Goal: Communication & Community: Answer question/provide support

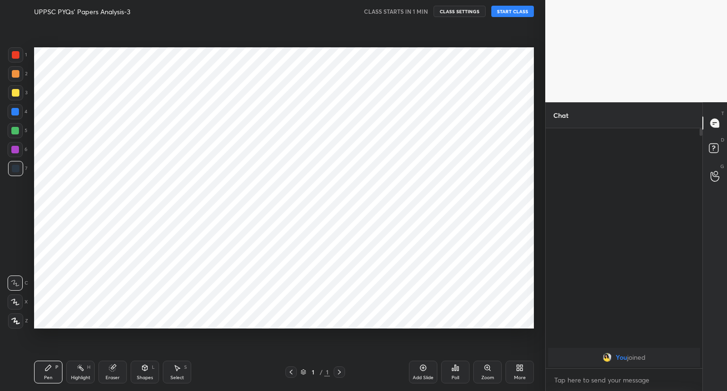
scroll to position [47011, 46834]
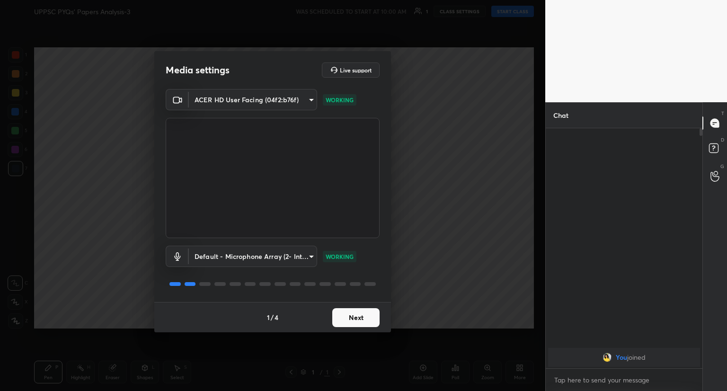
click at [356, 319] on button "Next" at bounding box center [355, 317] width 47 height 19
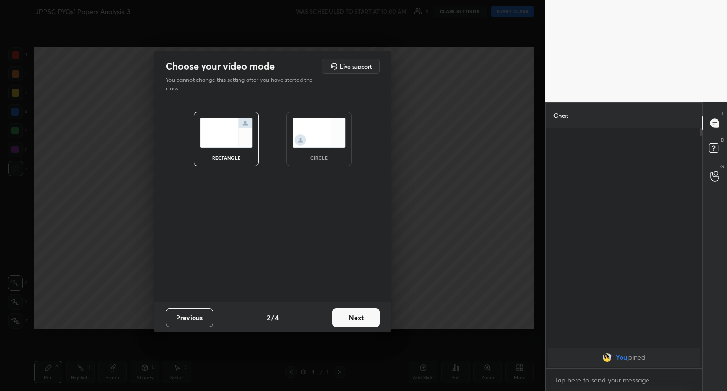
click at [356, 319] on button "Next" at bounding box center [355, 317] width 47 height 19
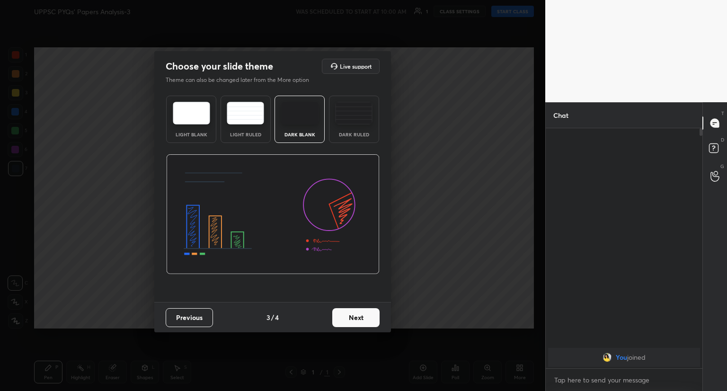
click at [356, 319] on button "Next" at bounding box center [355, 317] width 47 height 19
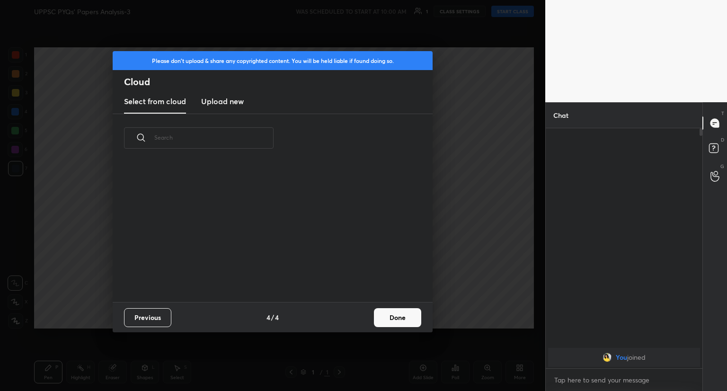
scroll to position [140, 304]
click at [386, 316] on button "Done" at bounding box center [397, 317] width 47 height 19
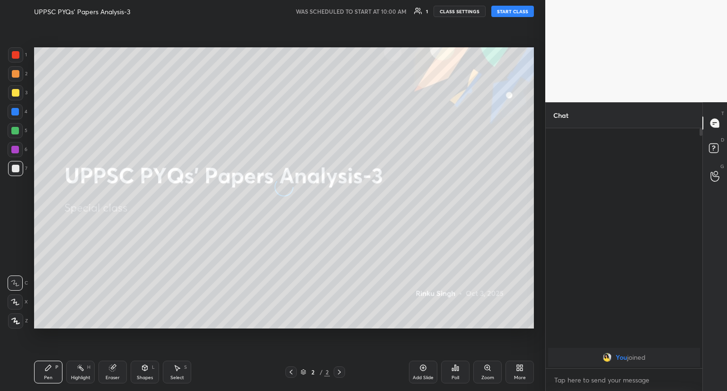
click at [503, 10] on button "START CLASS" at bounding box center [512, 11] width 43 height 11
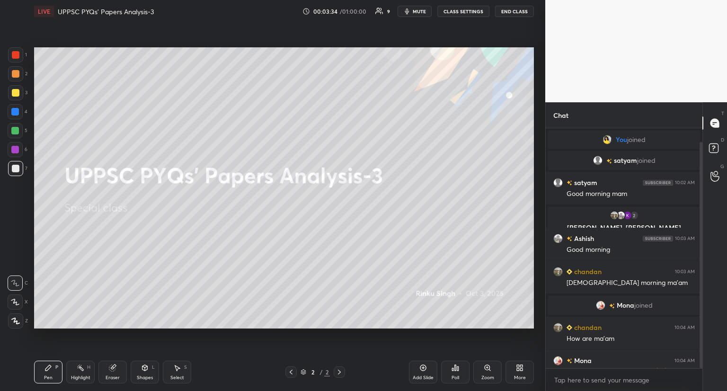
scroll to position [14, 0]
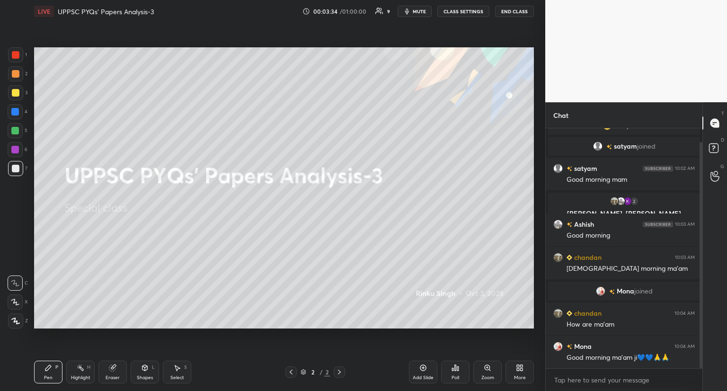
drag, startPoint x: 700, startPoint y: 322, endPoint x: 703, endPoint y: 356, distance: 34.7
click at [703, 356] on div "Chat You joined [PERSON_NAME] joined [PERSON_NAME] 10:02 AM Good morning mam 2 …" at bounding box center [636, 246] width 182 height 289
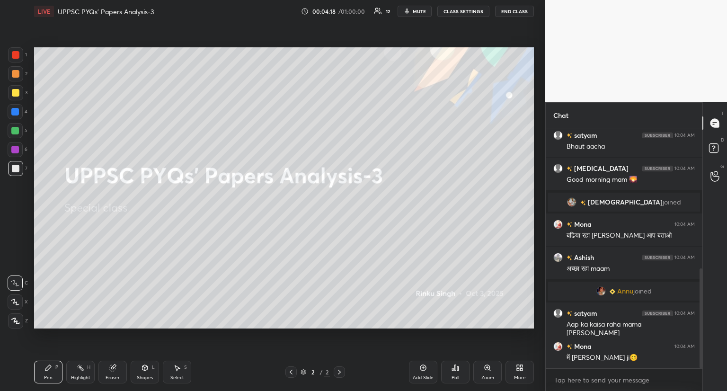
scroll to position [338, 0]
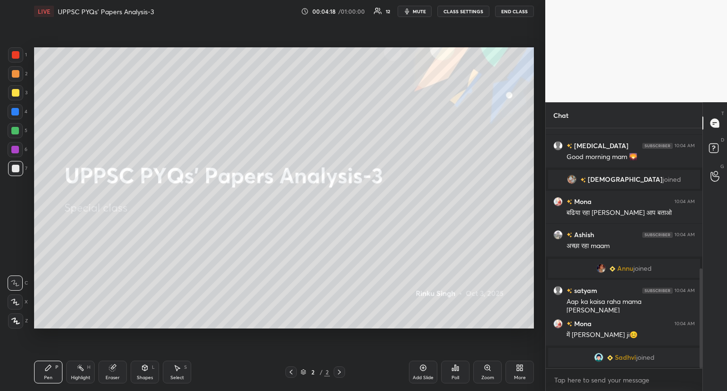
click at [518, 380] on div "More" at bounding box center [520, 377] width 12 height 5
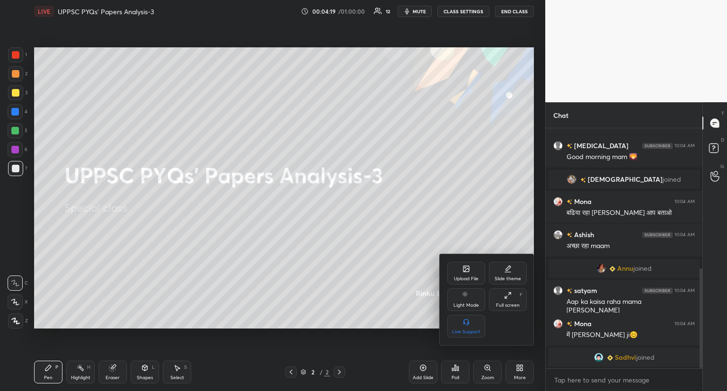
click at [468, 270] on icon at bounding box center [466, 269] width 5 height 3
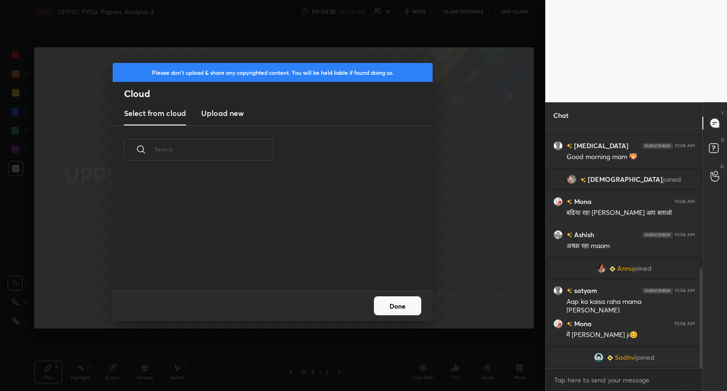
scroll to position [116, 304]
click at [237, 115] on h3 "Upload new" at bounding box center [222, 112] width 43 height 11
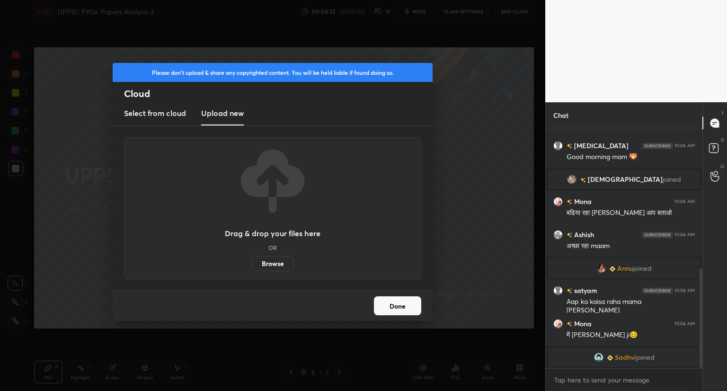
scroll to position [353, 0]
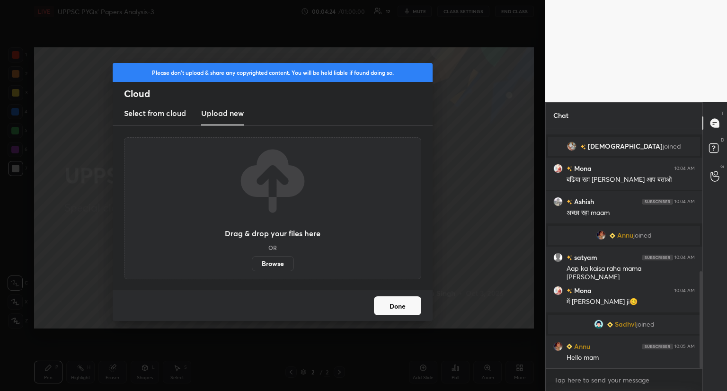
click at [269, 263] on label "Browse" at bounding box center [273, 263] width 42 height 15
click at [252, 263] on input "Browse" at bounding box center [252, 263] width 0 height 15
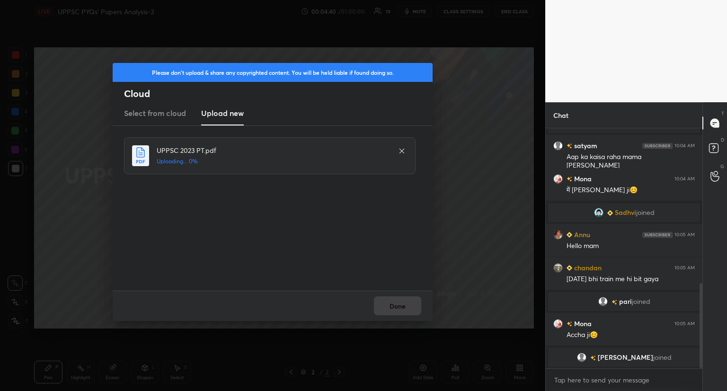
scroll to position [471, 0]
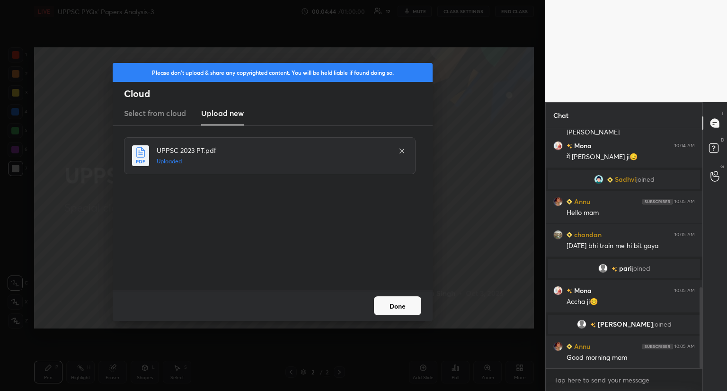
click at [405, 307] on button "Done" at bounding box center [397, 305] width 47 height 19
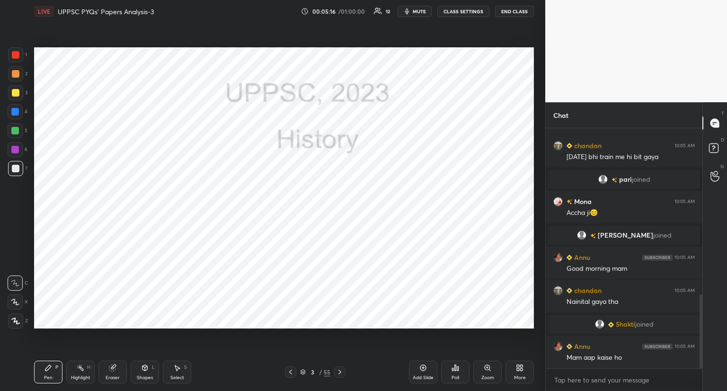
scroll to position [575, 0]
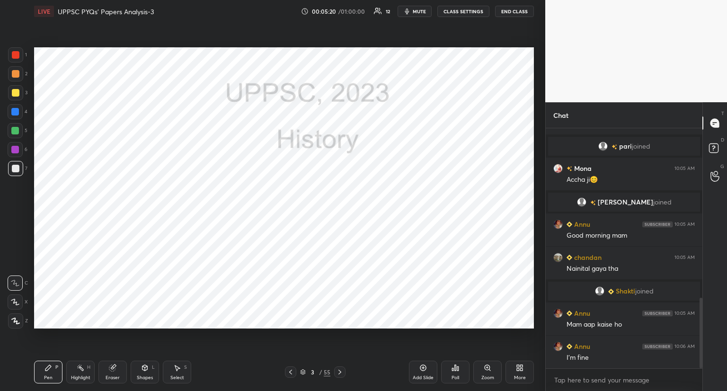
click at [17, 53] on div at bounding box center [16, 55] width 8 height 8
click at [16, 302] on icon at bounding box center [15, 302] width 9 height 7
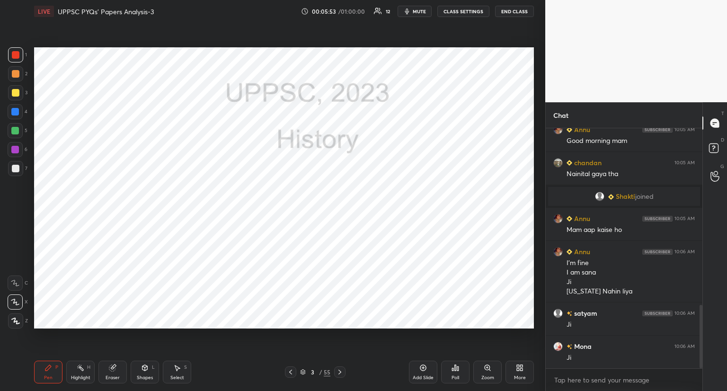
scroll to position [703, 0]
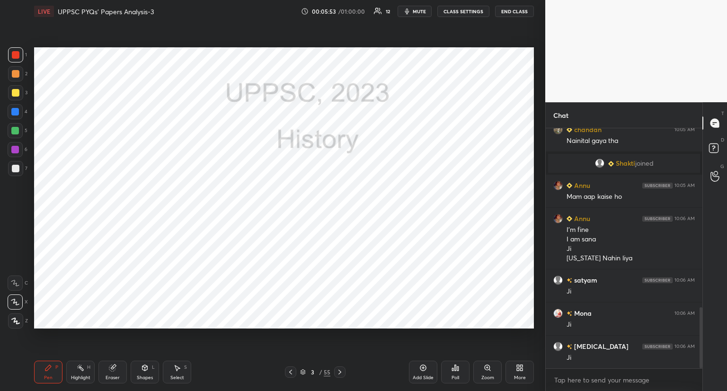
click at [339, 369] on icon at bounding box center [340, 372] width 8 height 8
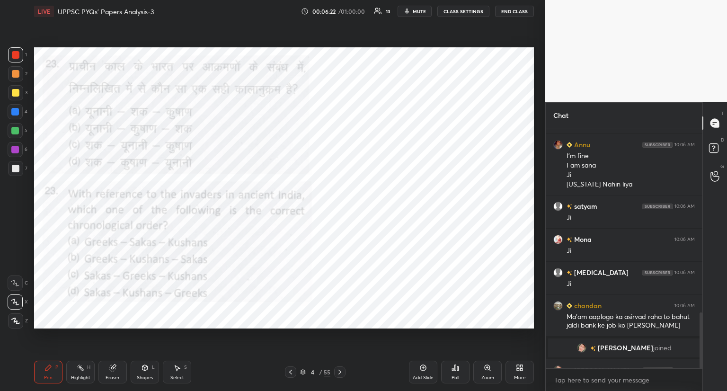
scroll to position [791, 0]
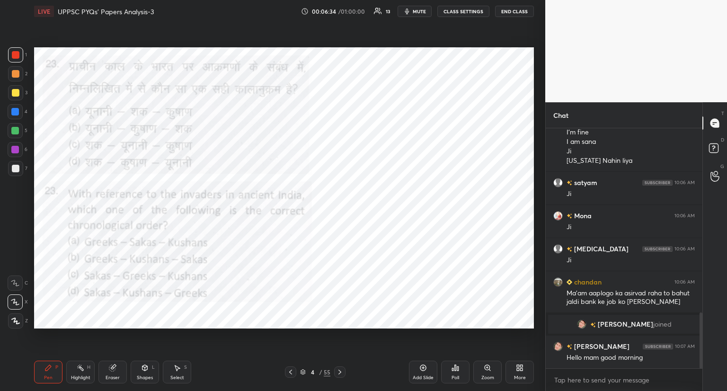
click at [458, 366] on icon at bounding box center [456, 368] width 8 height 8
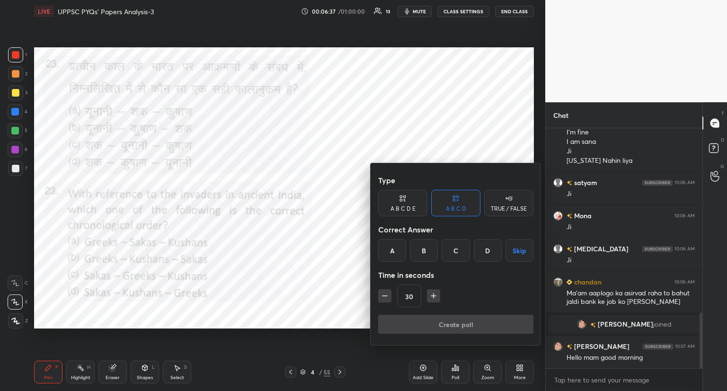
click at [395, 249] on div "A" at bounding box center [392, 250] width 28 height 23
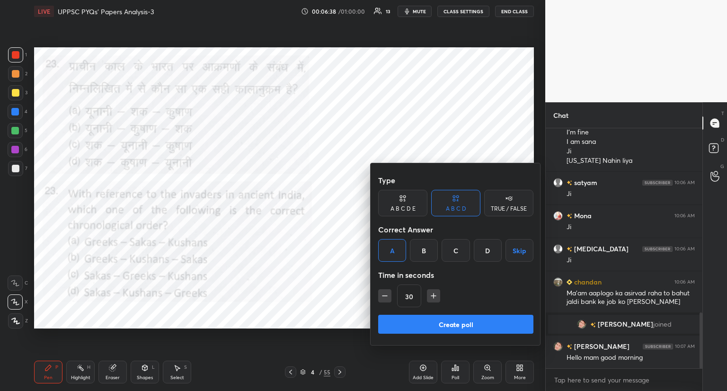
click at [461, 321] on button "Create poll" at bounding box center [455, 324] width 155 height 19
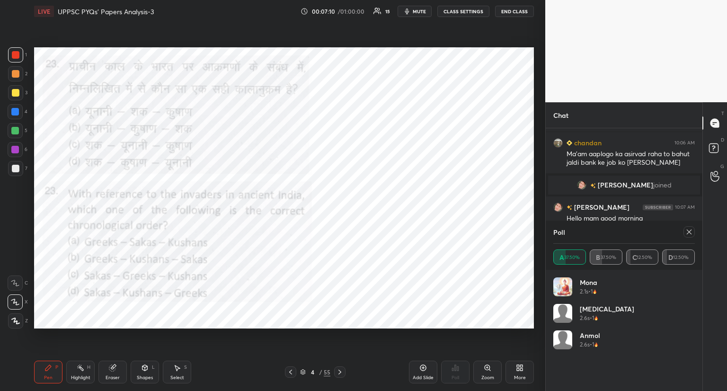
scroll to position [929, 0]
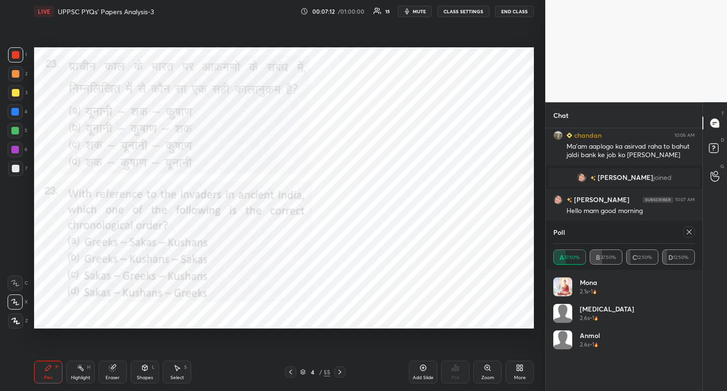
click at [689, 230] on icon at bounding box center [690, 232] width 8 height 8
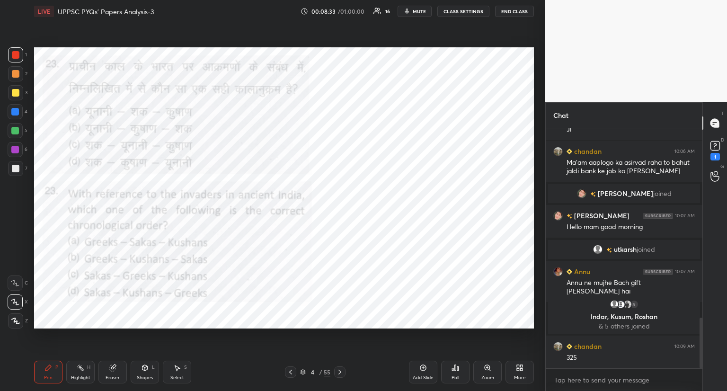
scroll to position [944, 0]
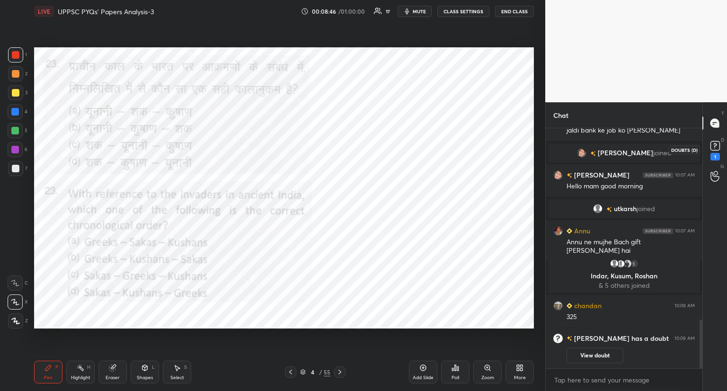
click at [717, 146] on rect at bounding box center [715, 146] width 9 height 9
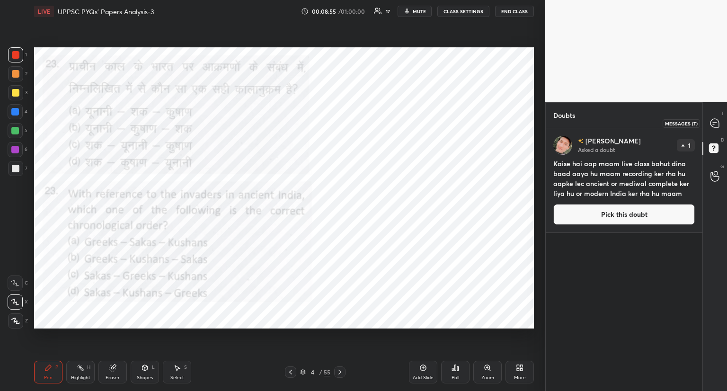
click at [721, 123] on div at bounding box center [715, 123] width 19 height 17
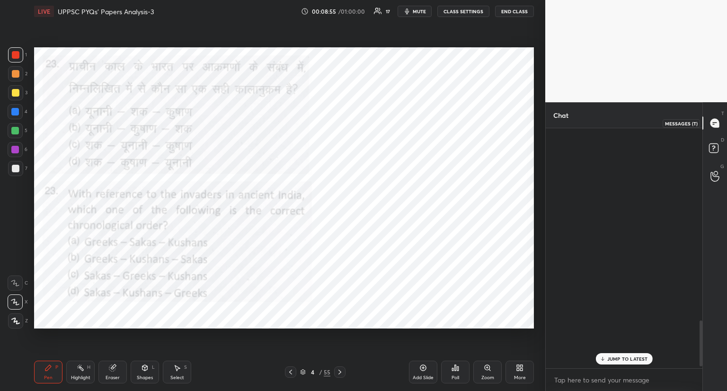
scroll to position [237, 154]
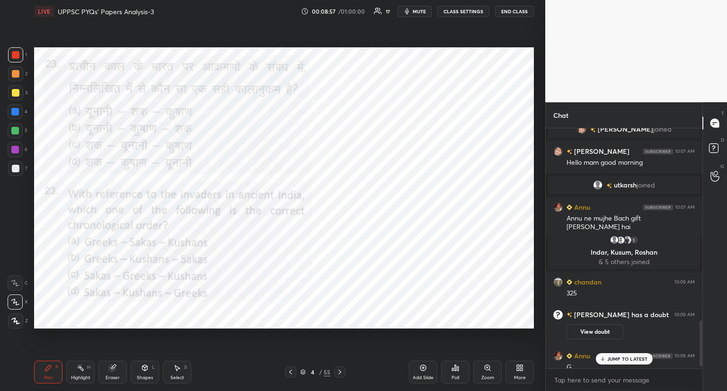
click at [627, 357] on p "JUMP TO LATEST" at bounding box center [627, 359] width 41 height 6
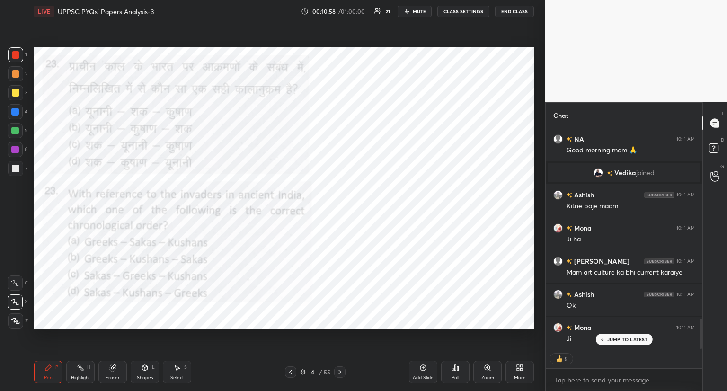
scroll to position [1403, 0]
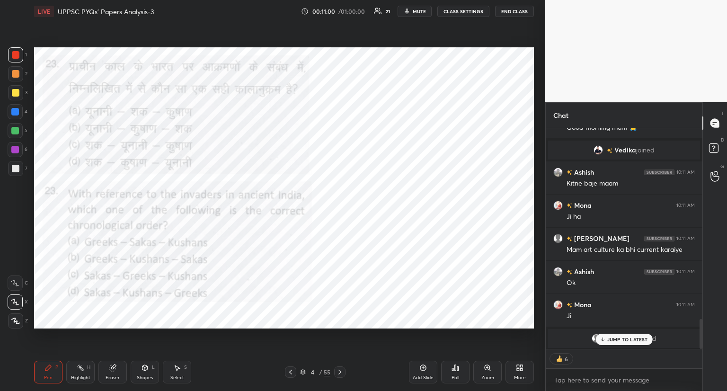
click at [340, 370] on icon at bounding box center [340, 372] width 8 height 8
click at [343, 367] on div at bounding box center [339, 371] width 11 height 11
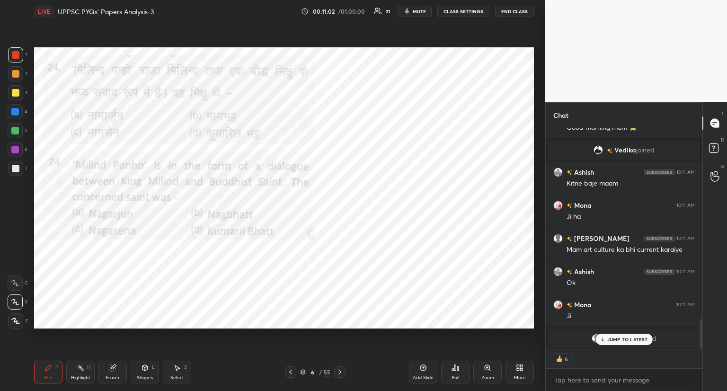
click at [290, 370] on icon at bounding box center [291, 372] width 8 height 8
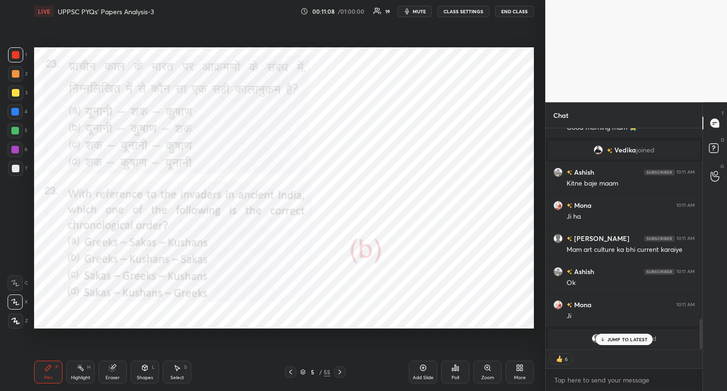
click at [340, 368] on icon at bounding box center [340, 372] width 8 height 8
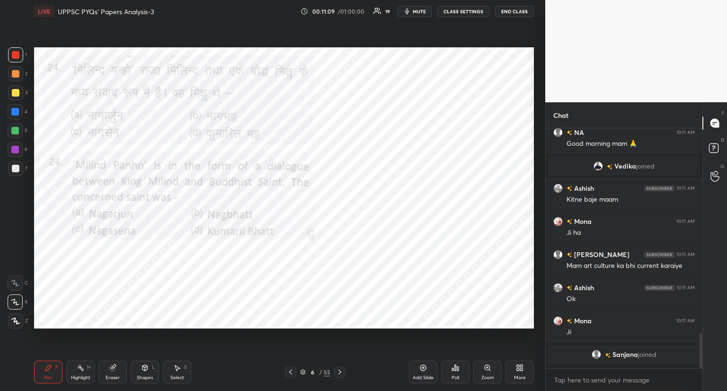
scroll to position [3, 3]
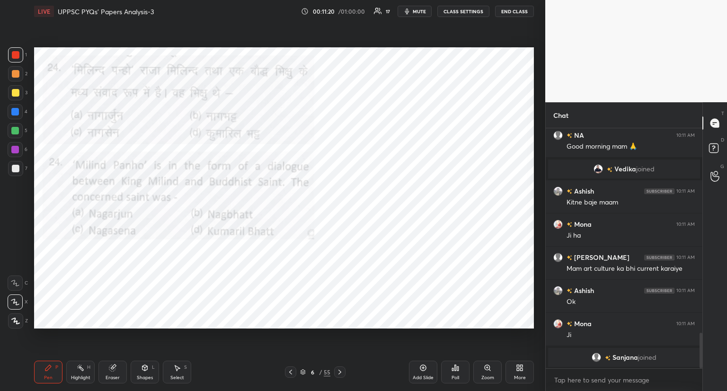
click at [442, 368] on div "Poll" at bounding box center [455, 372] width 28 height 23
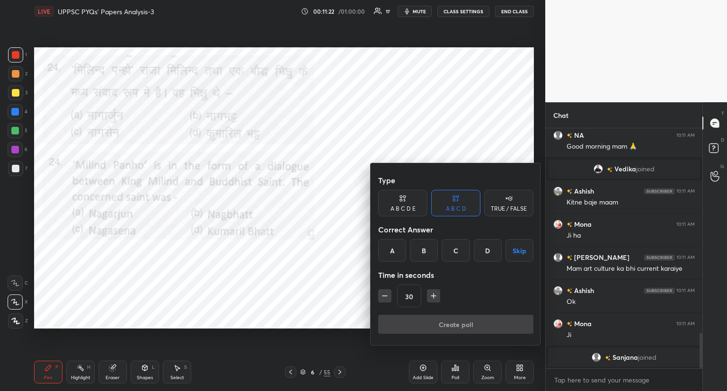
click at [456, 251] on div "C" at bounding box center [456, 250] width 28 height 23
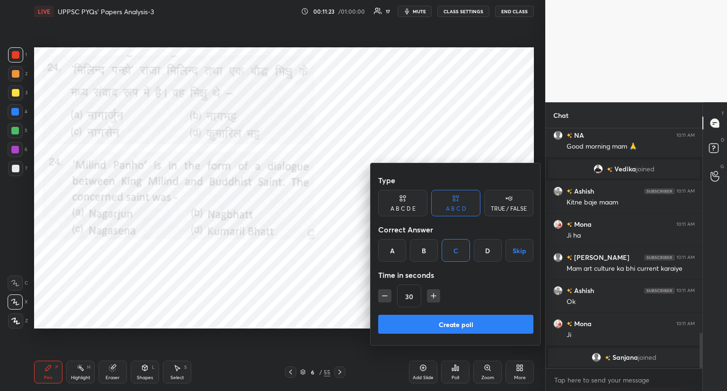
click at [454, 324] on button "Create poll" at bounding box center [455, 324] width 155 height 19
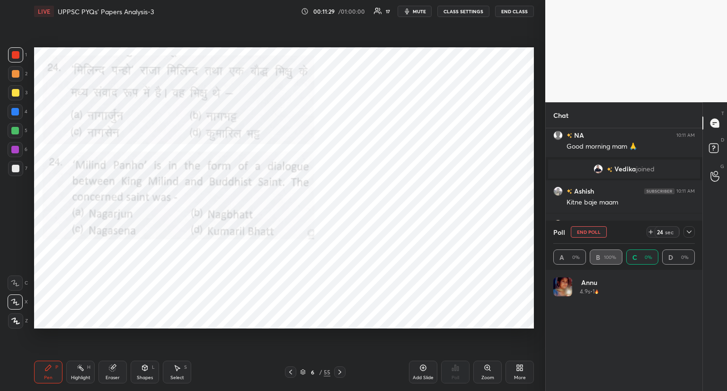
scroll to position [111, 139]
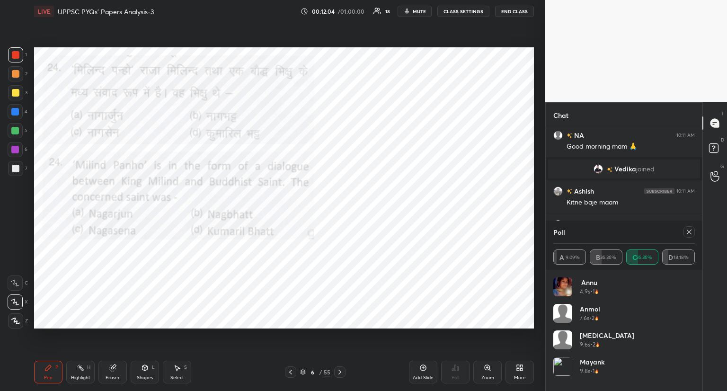
click at [691, 232] on icon at bounding box center [690, 232] width 8 height 8
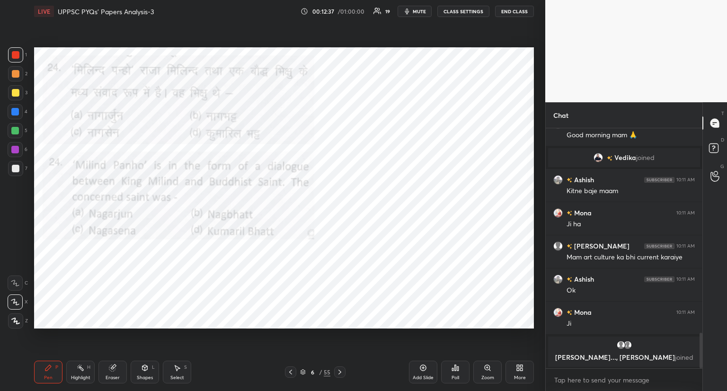
scroll to position [1366, 0]
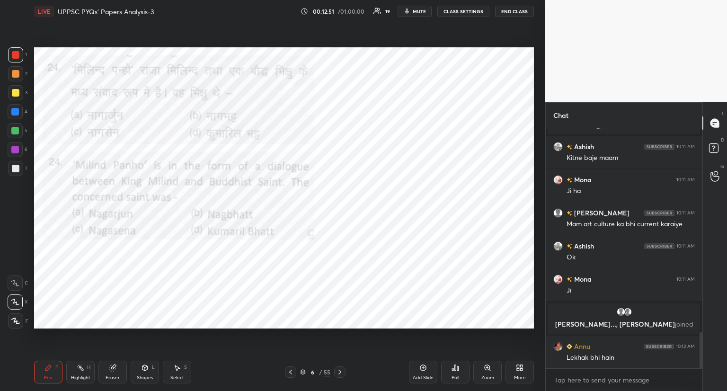
click at [337, 365] on div "Pen P Highlight H Eraser Shapes L Select S 6 / 55 Add Slide Poll Zoom More" at bounding box center [284, 372] width 500 height 38
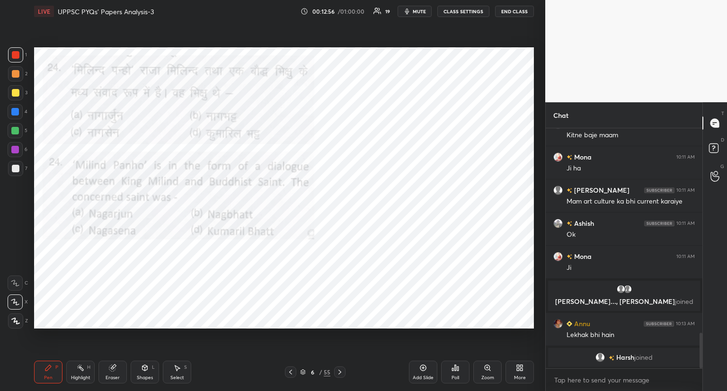
scroll to position [1400, 0]
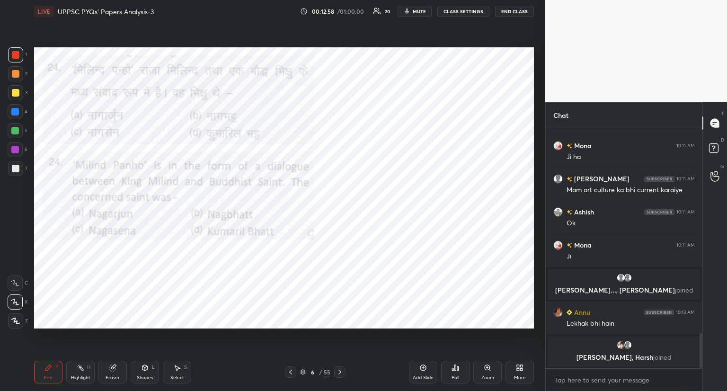
click at [340, 370] on icon at bounding box center [340, 372] width 8 height 8
click at [342, 372] on icon at bounding box center [340, 372] width 8 height 8
click at [461, 365] on div "Poll" at bounding box center [455, 372] width 28 height 23
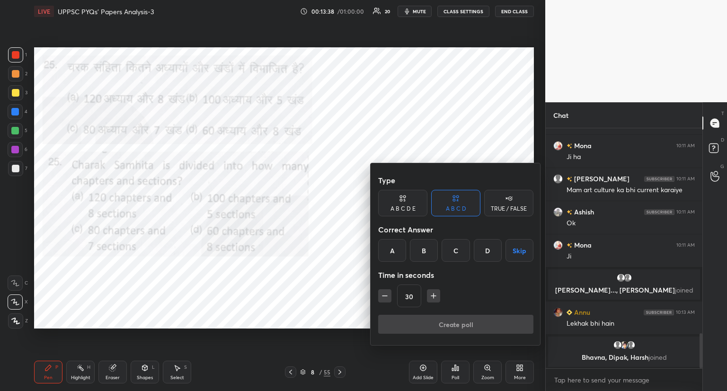
click at [392, 249] on div "A" at bounding box center [392, 250] width 28 height 23
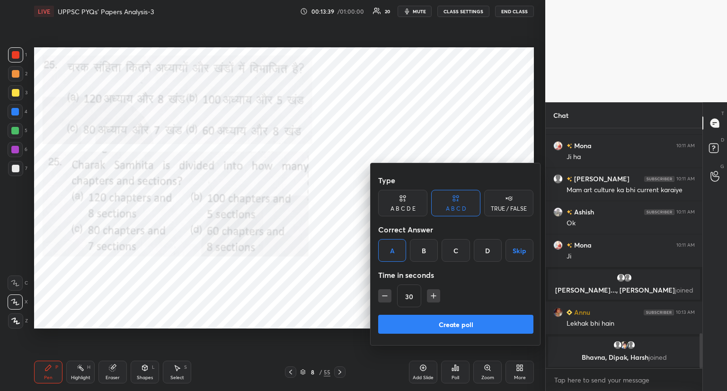
click at [434, 319] on button "Create poll" at bounding box center [455, 324] width 155 height 19
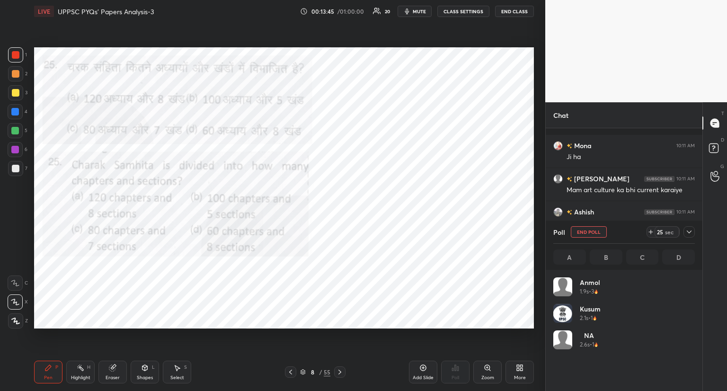
scroll to position [1457, 0]
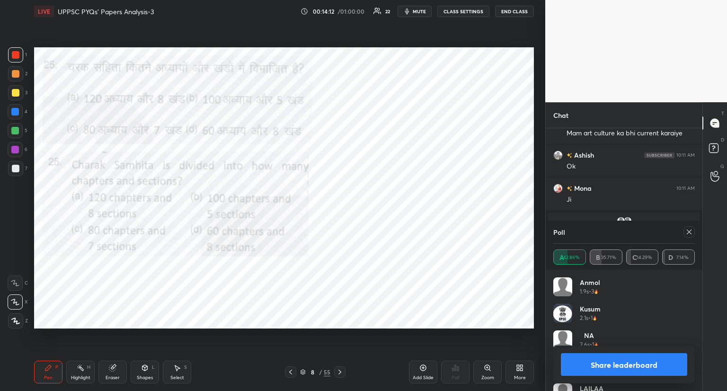
click at [687, 233] on icon at bounding box center [690, 232] width 8 height 8
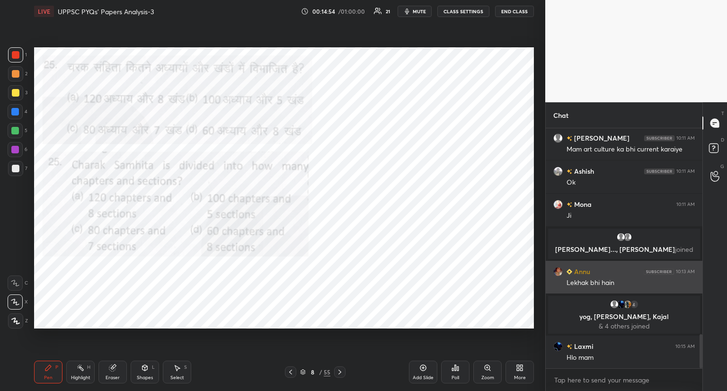
scroll to position [1449, 0]
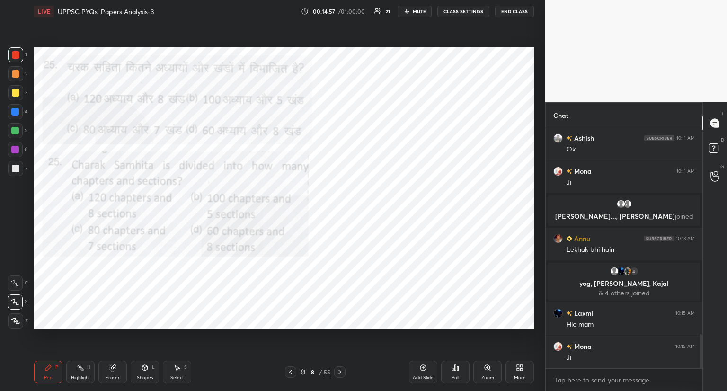
click at [339, 369] on icon at bounding box center [340, 372] width 8 height 8
click at [289, 371] on icon at bounding box center [291, 372] width 8 height 8
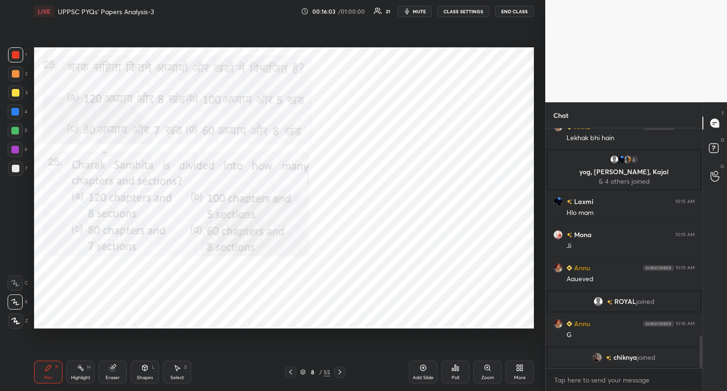
scroll to position [1525, 0]
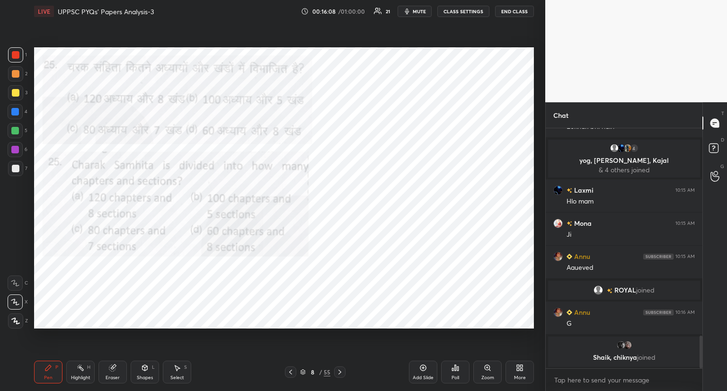
click at [423, 367] on icon at bounding box center [423, 367] width 3 height 3
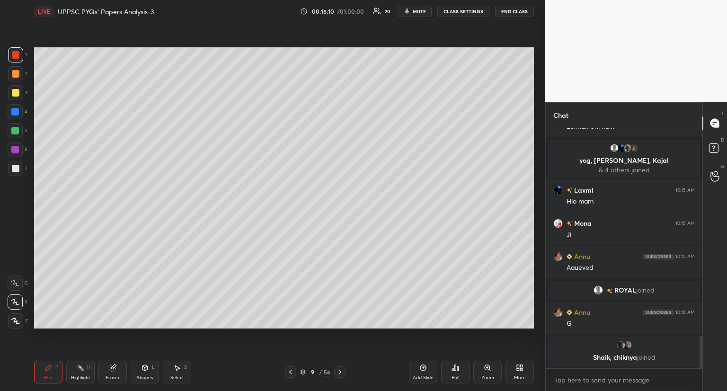
click at [21, 165] on div at bounding box center [15, 168] width 15 height 15
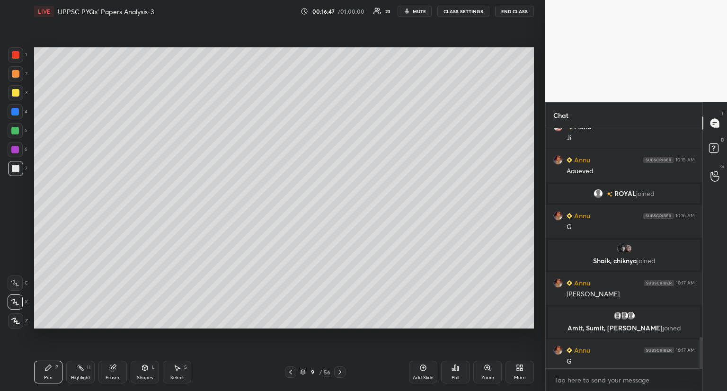
scroll to position [1596, 0]
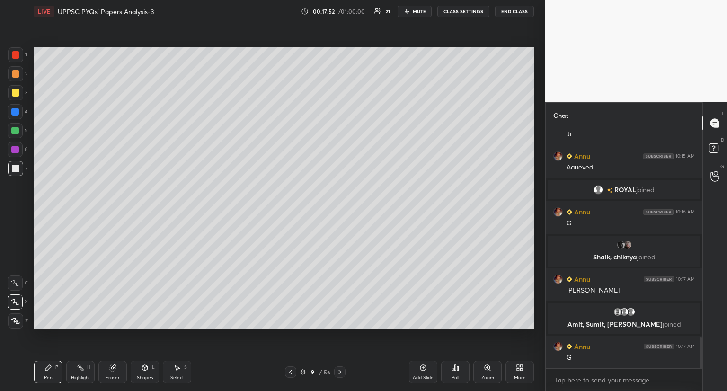
click at [343, 368] on div at bounding box center [339, 371] width 11 height 11
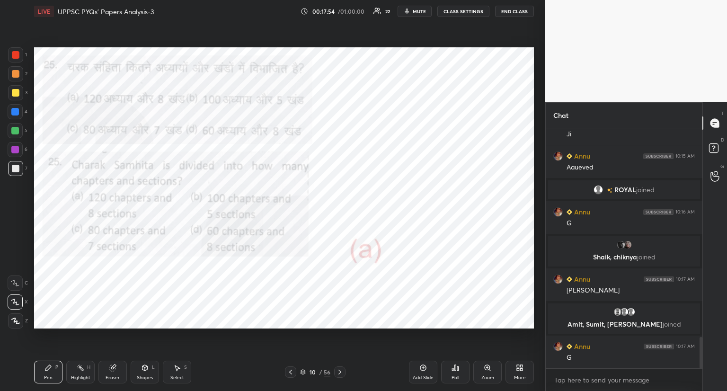
scroll to position [1629, 0]
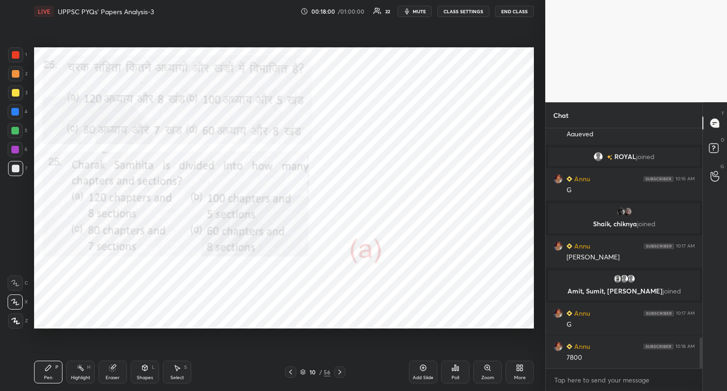
click at [341, 370] on icon at bounding box center [340, 372] width 8 height 8
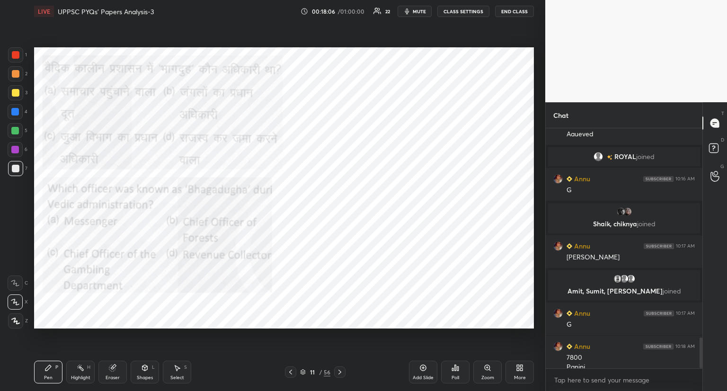
scroll to position [1639, 0]
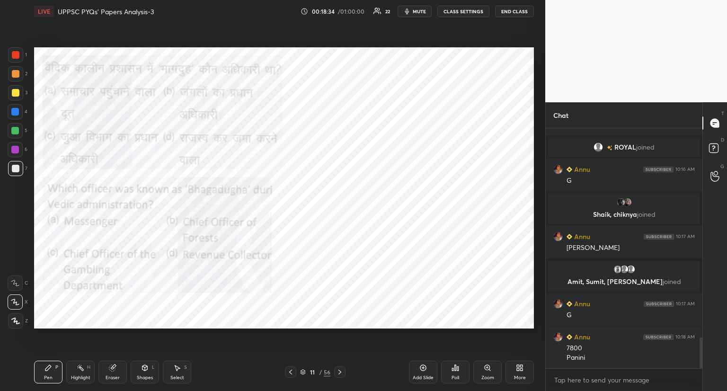
click at [459, 367] on div "Poll" at bounding box center [455, 372] width 28 height 23
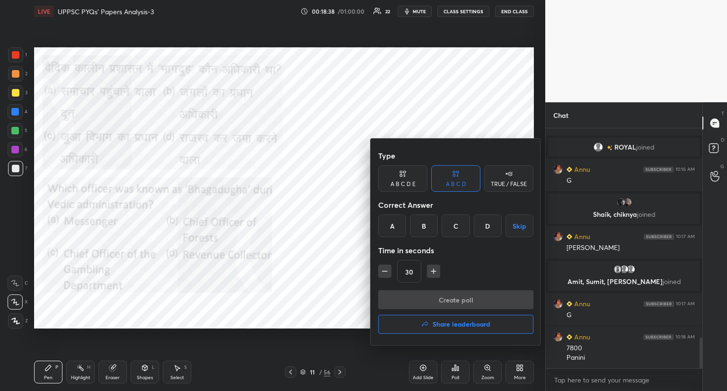
click at [485, 224] on div "D" at bounding box center [488, 225] width 28 height 23
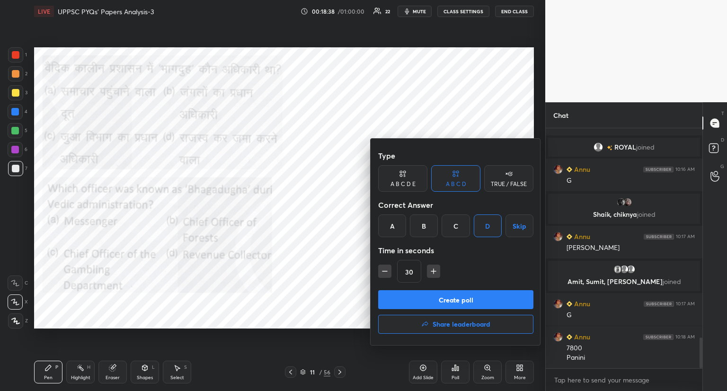
click at [472, 296] on button "Create poll" at bounding box center [455, 299] width 155 height 19
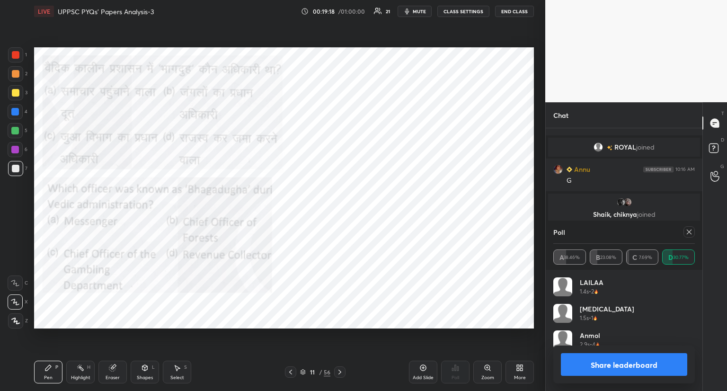
scroll to position [1711, 0]
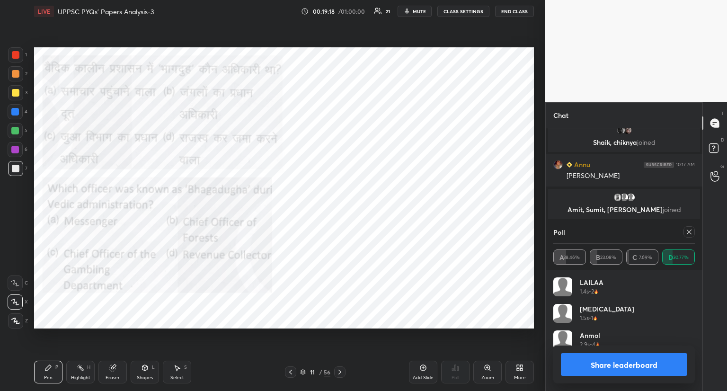
click at [689, 235] on icon at bounding box center [690, 232] width 8 height 8
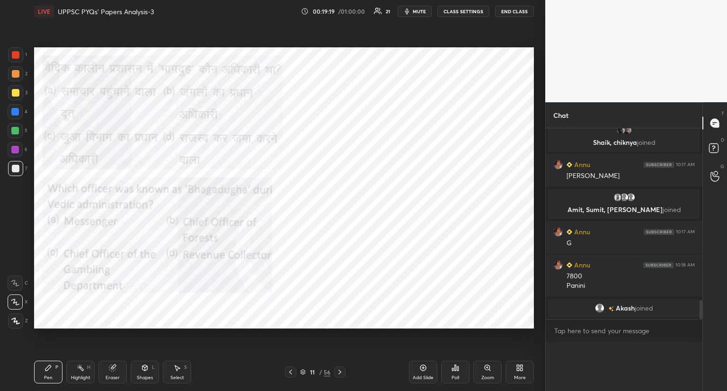
scroll to position [3, 3]
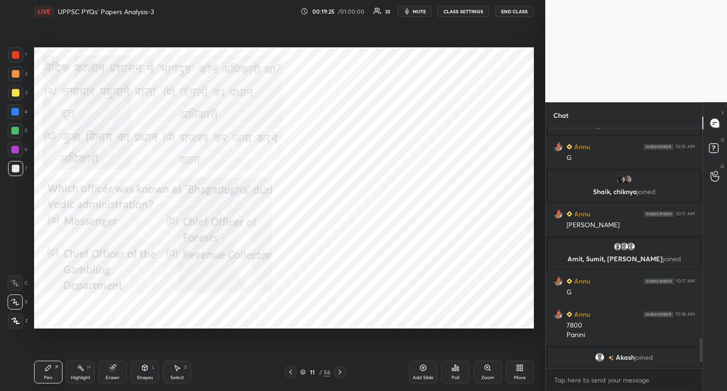
click at [21, 53] on div at bounding box center [15, 54] width 15 height 15
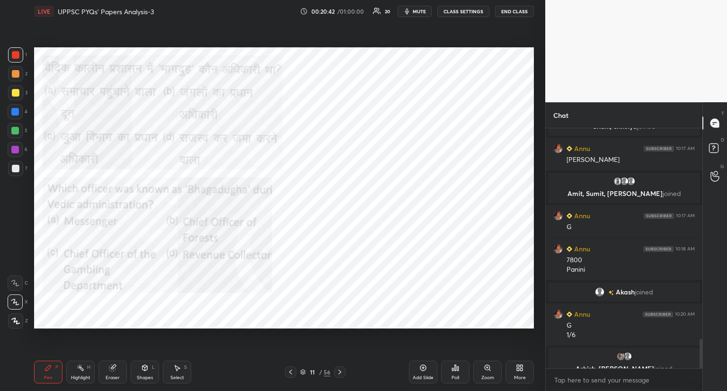
scroll to position [1711, 0]
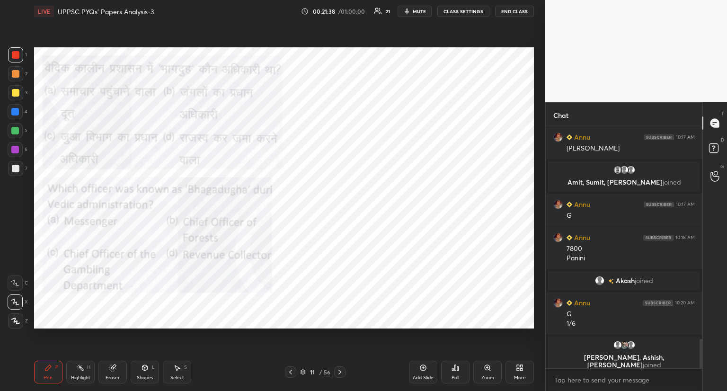
click at [341, 371] on icon at bounding box center [340, 372] width 8 height 8
click at [343, 370] on icon at bounding box center [340, 372] width 8 height 8
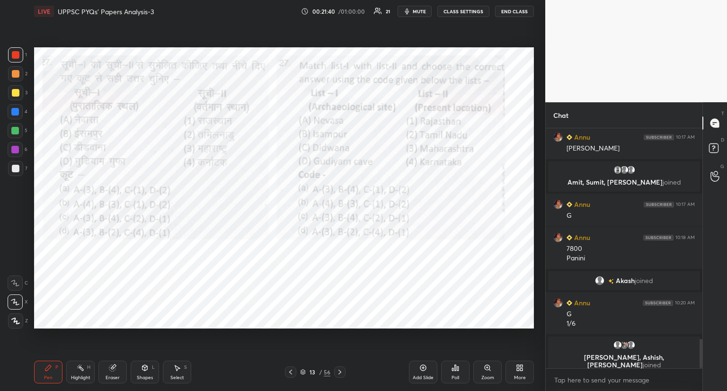
click at [287, 371] on icon at bounding box center [291, 372] width 8 height 8
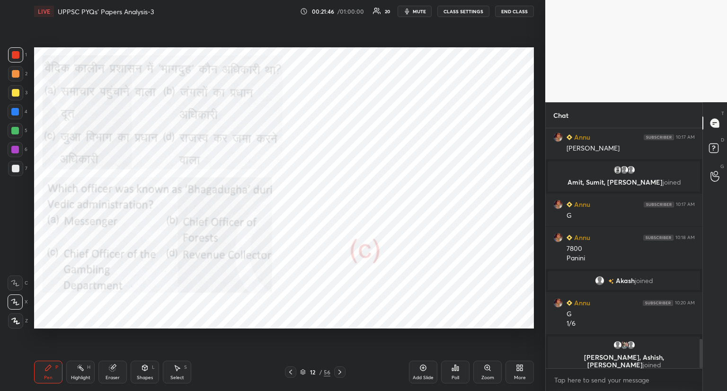
click at [338, 371] on icon at bounding box center [340, 372] width 8 height 8
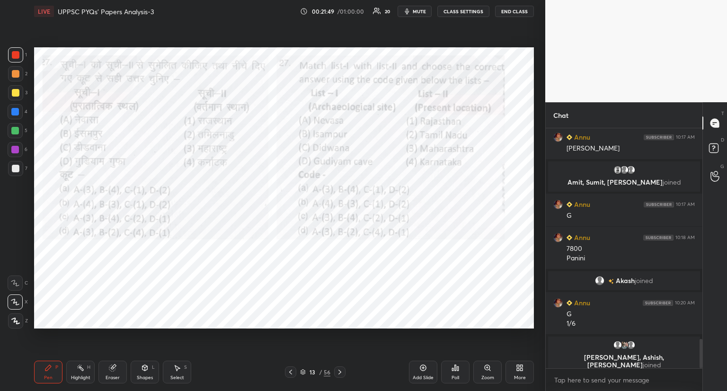
scroll to position [1725, 0]
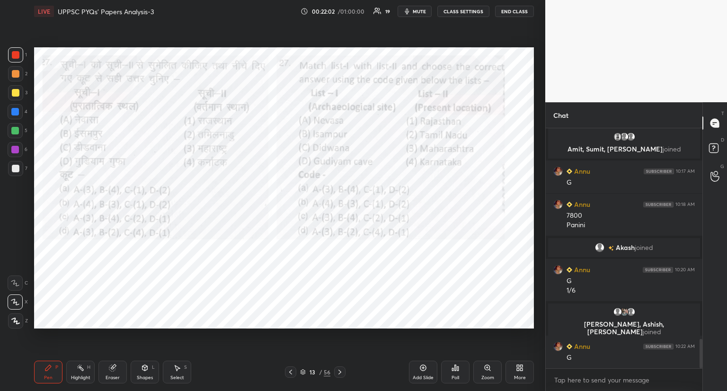
click at [422, 10] on span "mute" at bounding box center [419, 11] width 13 height 7
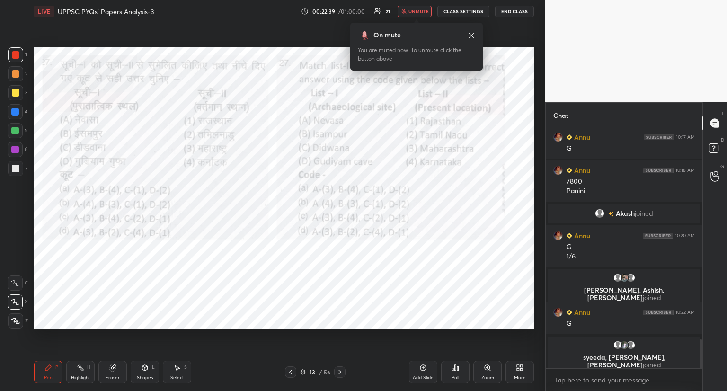
scroll to position [1767, 0]
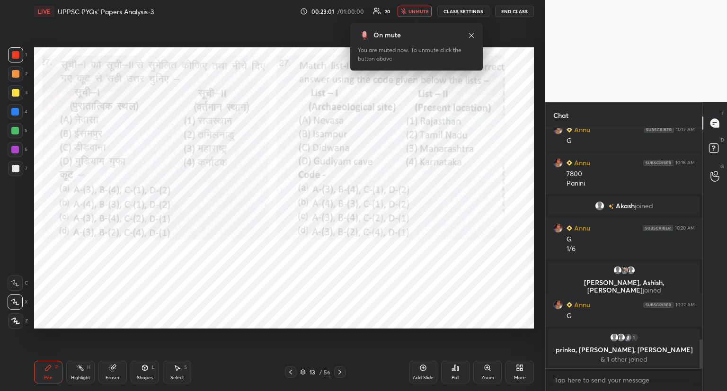
click at [418, 8] on span "unmute" at bounding box center [419, 11] width 20 height 7
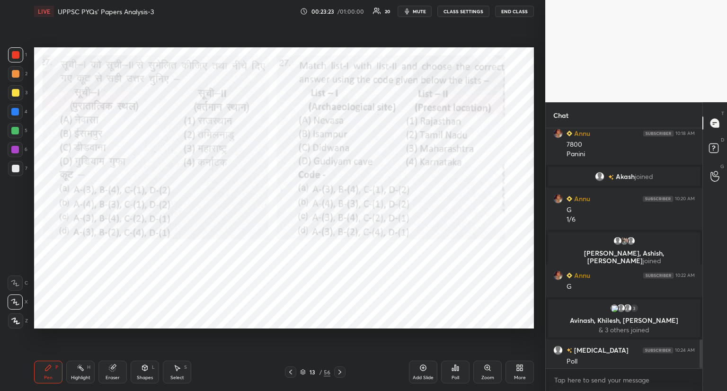
scroll to position [1771, 0]
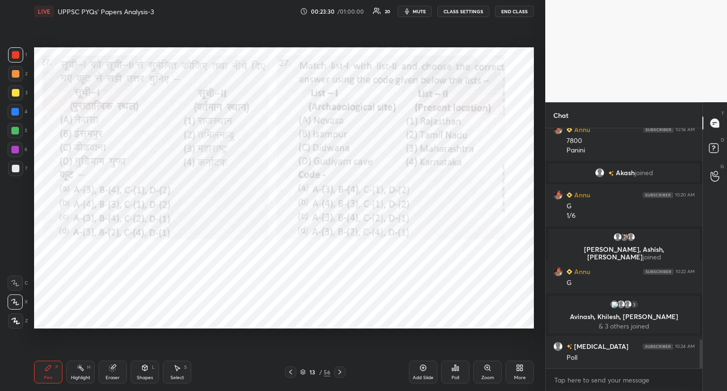
click at [458, 365] on icon at bounding box center [456, 368] width 8 height 8
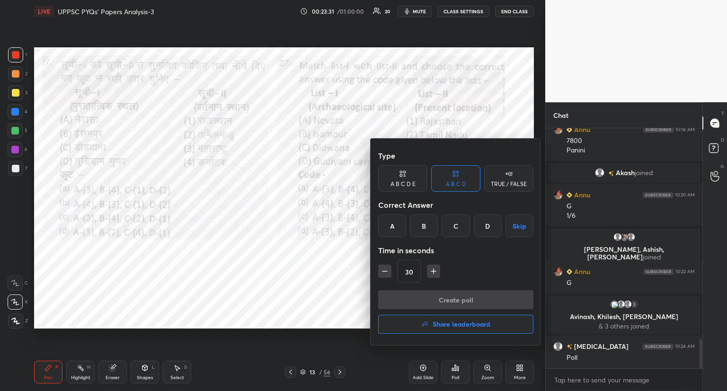
click at [389, 226] on div "A" at bounding box center [392, 225] width 28 height 23
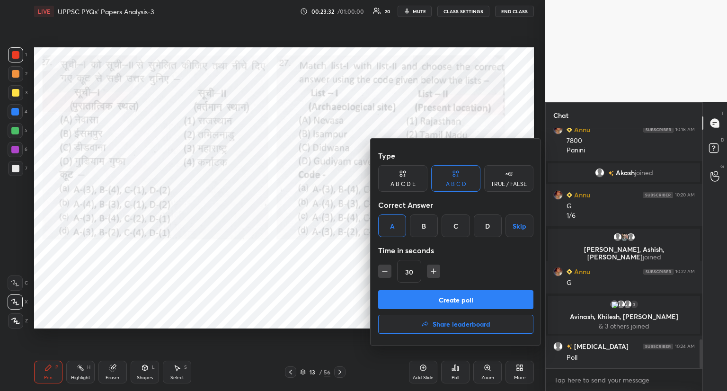
click at [434, 299] on button "Create poll" at bounding box center [455, 299] width 155 height 19
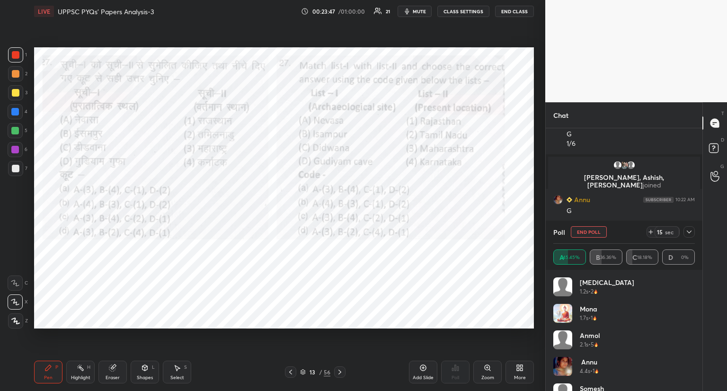
scroll to position [1854, 0]
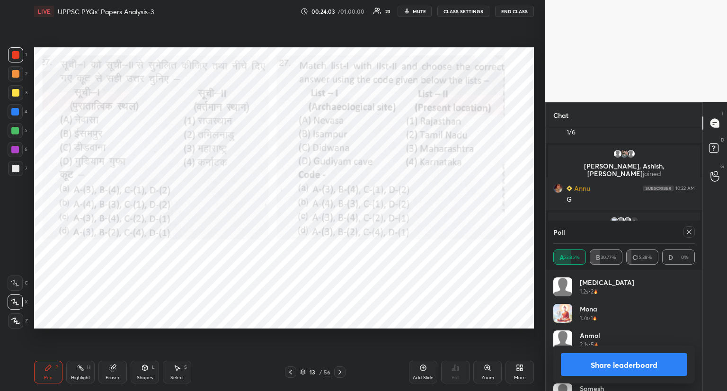
click at [686, 232] on icon at bounding box center [690, 232] width 8 height 8
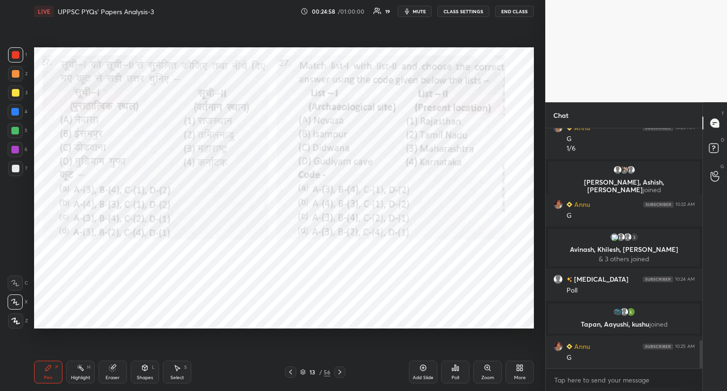
scroll to position [1833, 0]
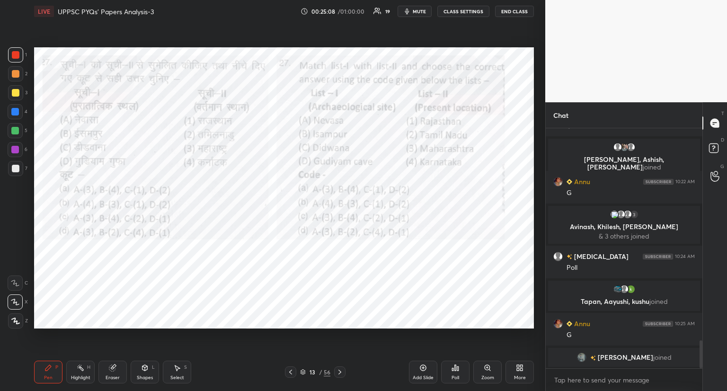
click at [340, 368] on div at bounding box center [339, 371] width 11 height 11
click at [342, 366] on div "Pen P Highlight H Eraser Shapes L Select S 14 / 56 Add Slide Poll Zoom More" at bounding box center [284, 372] width 500 height 38
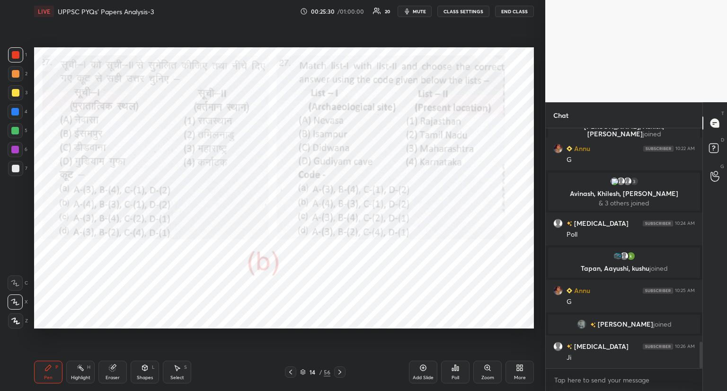
scroll to position [1917, 0]
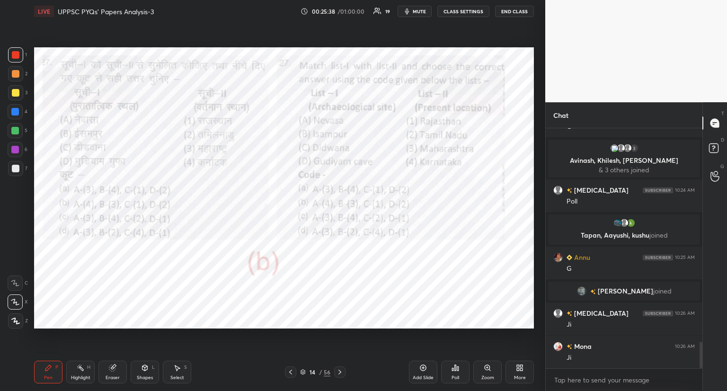
click at [337, 371] on icon at bounding box center [340, 372] width 8 height 8
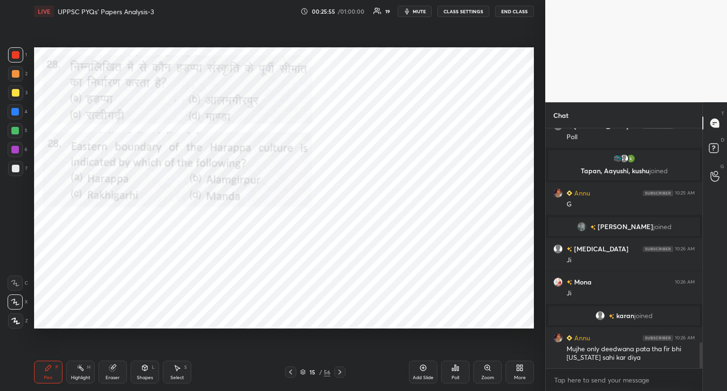
scroll to position [1968, 0]
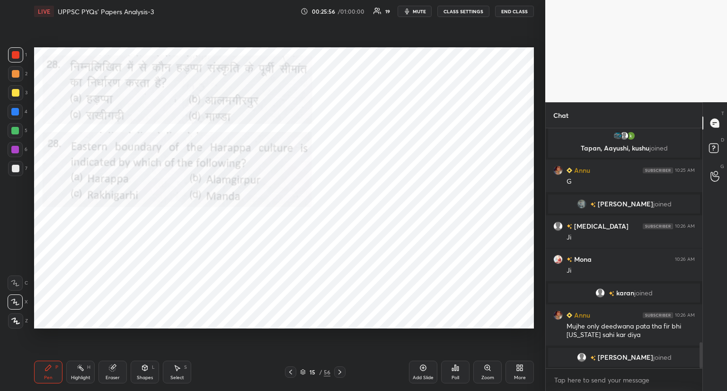
click at [295, 366] on div "Pen P Highlight H Eraser Shapes L Select S 15 / 56 Add Slide Poll Zoom More" at bounding box center [284, 372] width 500 height 38
click at [294, 371] on div at bounding box center [290, 371] width 11 height 11
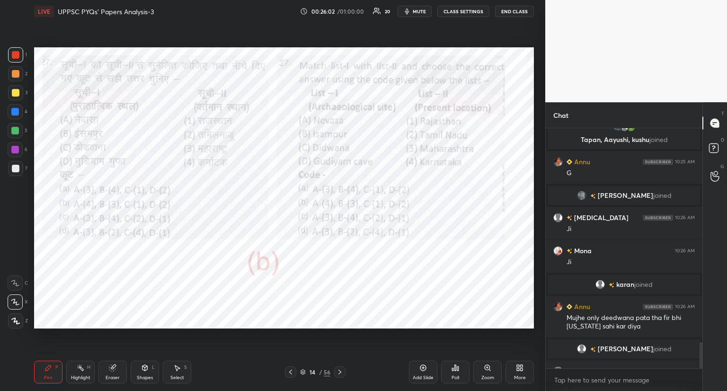
scroll to position [1992, 0]
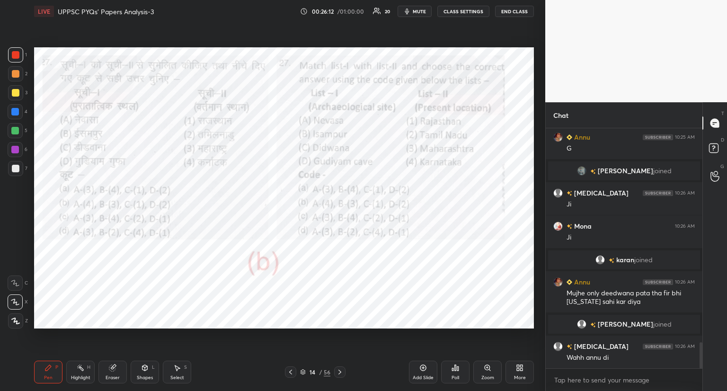
click at [339, 365] on div "Pen P Highlight H Eraser Shapes L Select S 14 / 56 Add Slide Poll Zoom More" at bounding box center [284, 372] width 500 height 38
click at [341, 372] on icon at bounding box center [339, 372] width 3 height 5
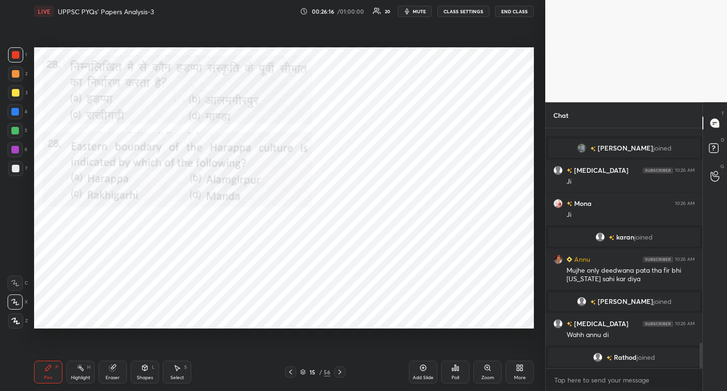
scroll to position [2039, 0]
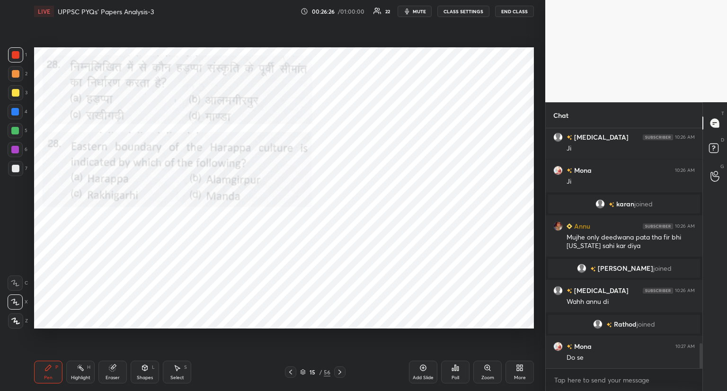
click at [456, 366] on icon at bounding box center [456, 368] width 8 height 8
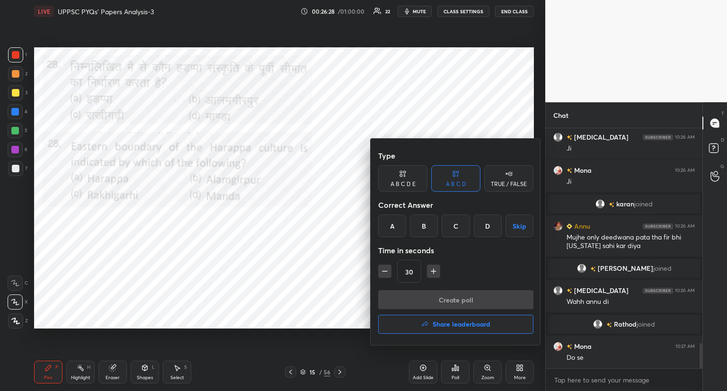
click at [425, 225] on div "B" at bounding box center [424, 225] width 28 height 23
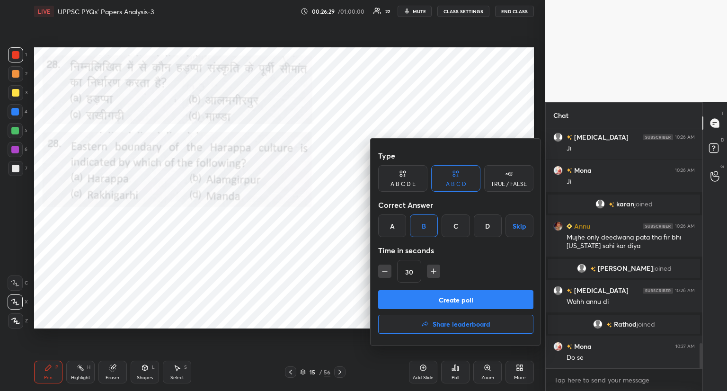
click at [429, 296] on button "Create poll" at bounding box center [455, 299] width 155 height 19
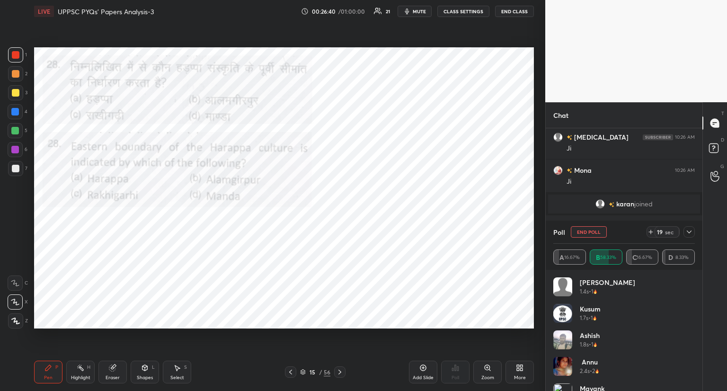
scroll to position [2121, 0]
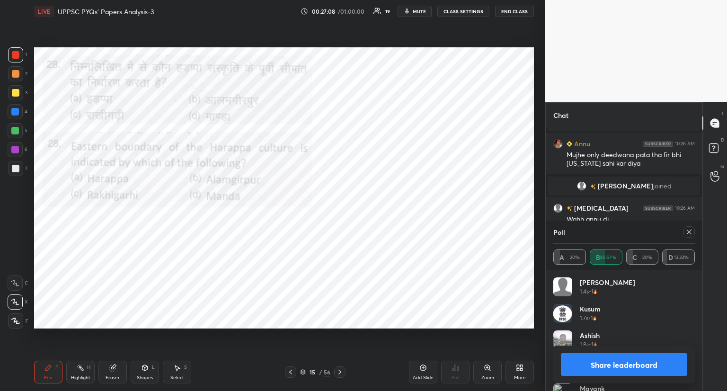
click at [687, 232] on icon at bounding box center [690, 232] width 8 height 8
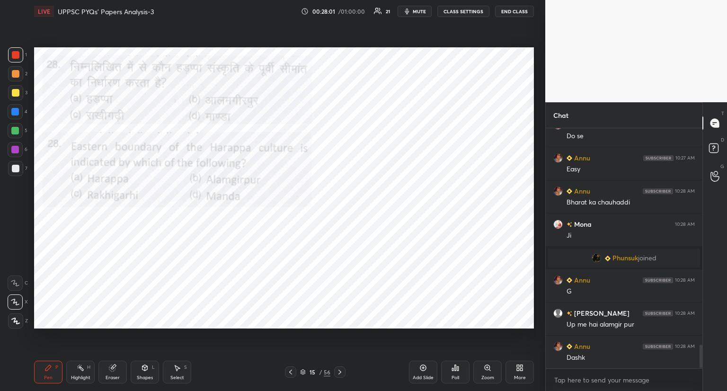
scroll to position [2235, 0]
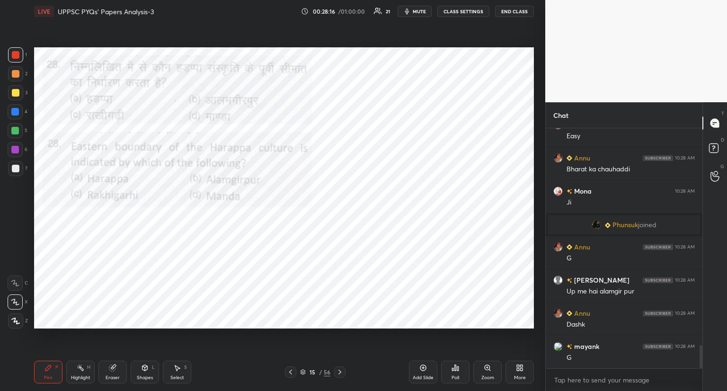
click at [325, 352] on div "Setting up your live class Poll for secs No correct answer Start poll" at bounding box center [284, 188] width 508 height 330
click at [336, 366] on div "Pen P Highlight H Eraser Shapes L Select S 15 / 56 Add Slide Poll Zoom More" at bounding box center [284, 372] width 500 height 38
click at [340, 370] on icon at bounding box center [340, 372] width 8 height 8
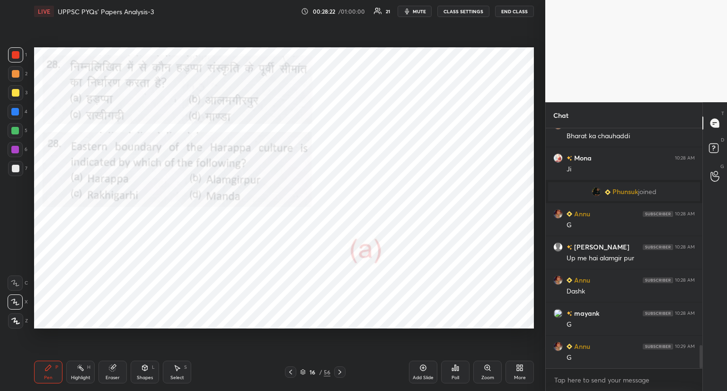
click at [340, 370] on icon at bounding box center [340, 372] width 8 height 8
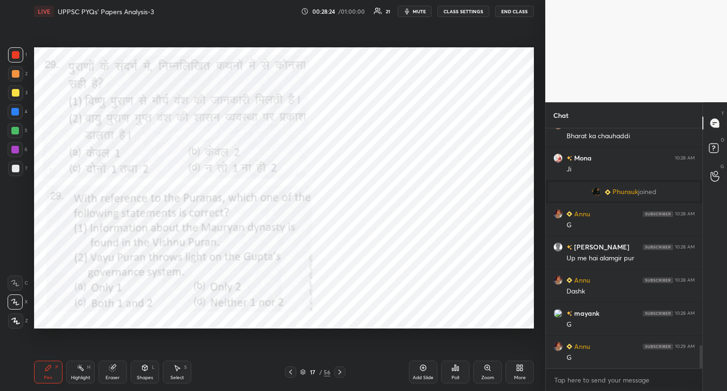
click at [289, 370] on icon at bounding box center [291, 372] width 8 height 8
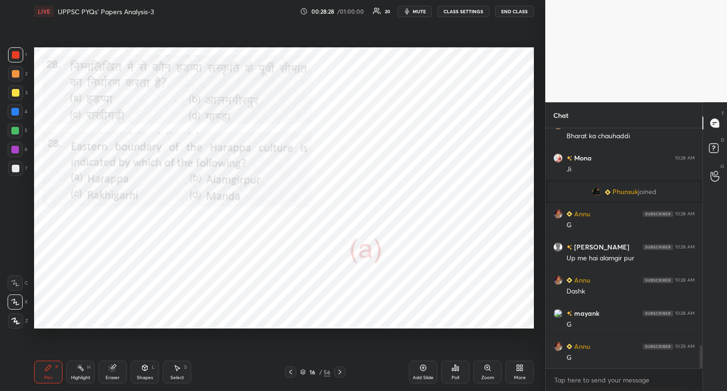
click at [339, 370] on icon at bounding box center [340, 372] width 8 height 8
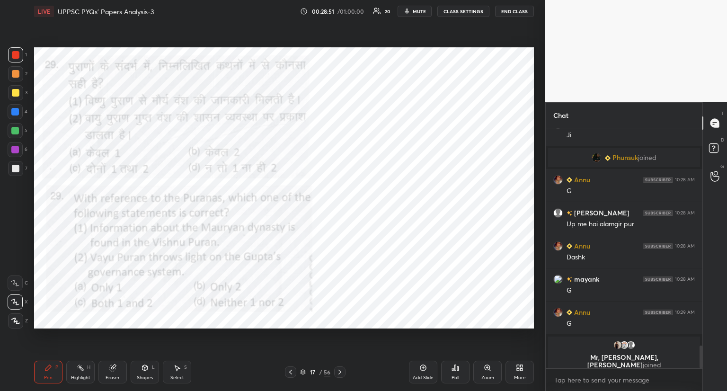
scroll to position [2309, 0]
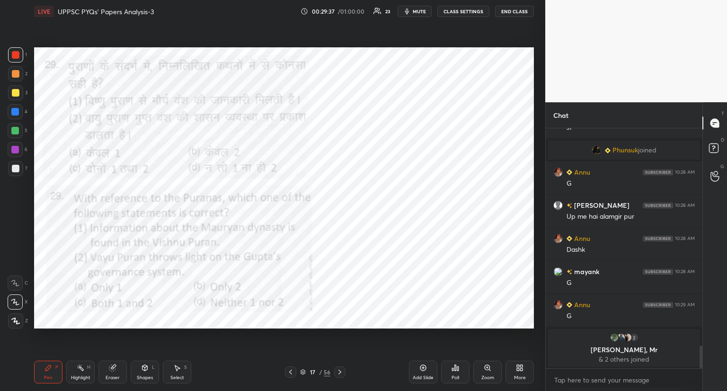
click at [447, 365] on div "Poll" at bounding box center [455, 372] width 28 height 23
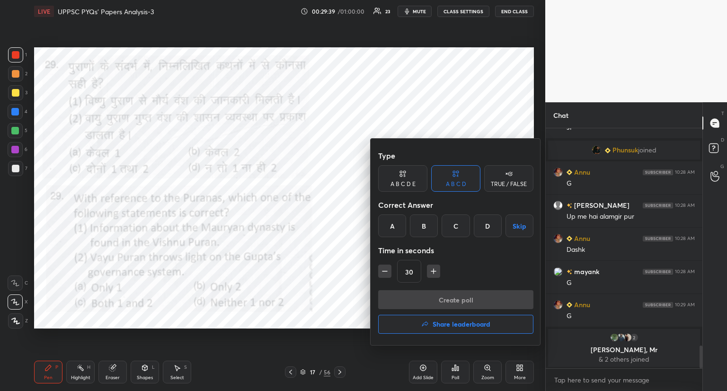
click at [483, 225] on div "D" at bounding box center [488, 225] width 28 height 23
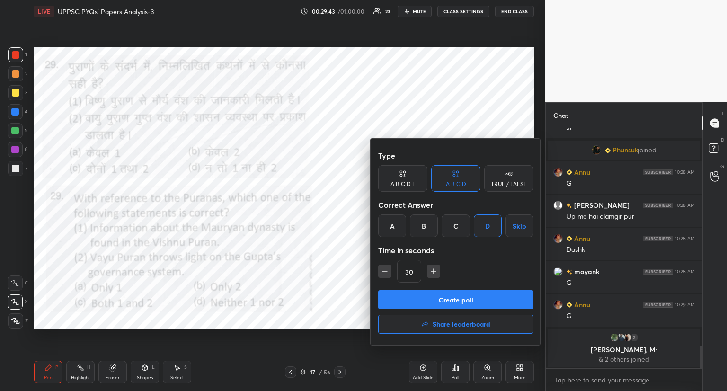
click at [460, 302] on button "Create poll" at bounding box center [455, 299] width 155 height 19
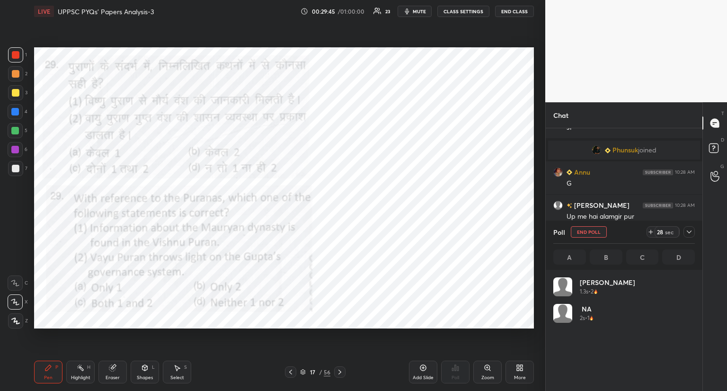
scroll to position [111, 139]
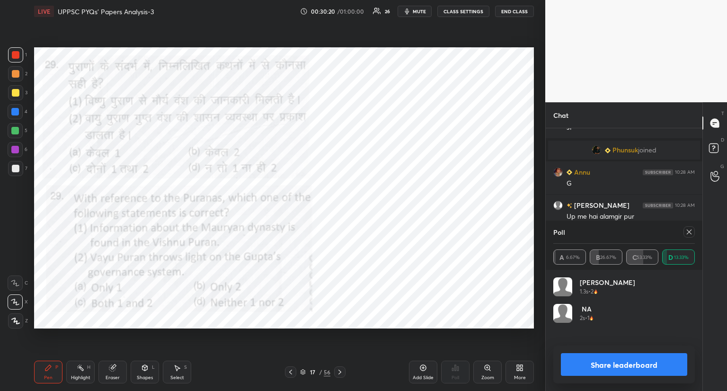
click at [686, 232] on icon at bounding box center [690, 232] width 8 height 8
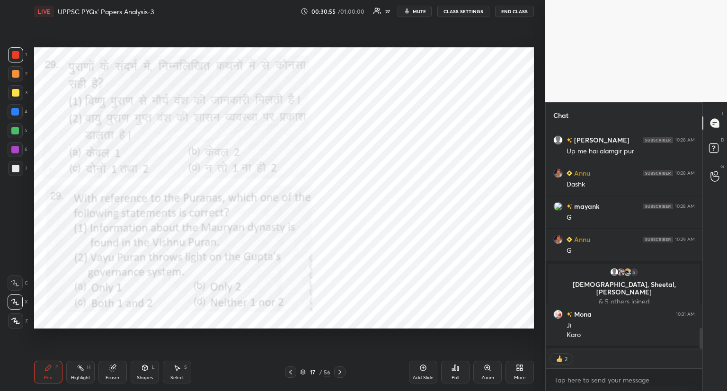
scroll to position [2320, 0]
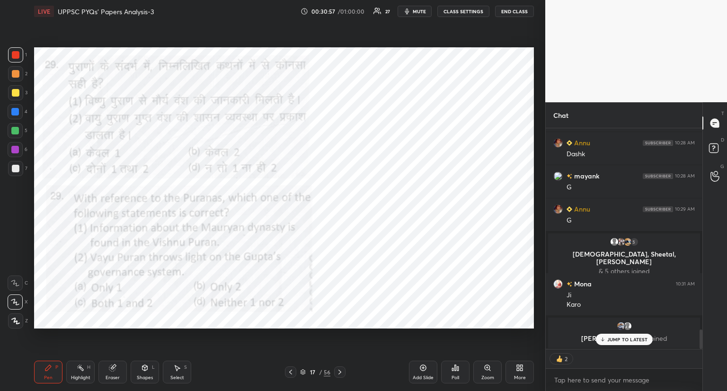
click at [422, 12] on span "mute" at bounding box center [419, 11] width 13 height 7
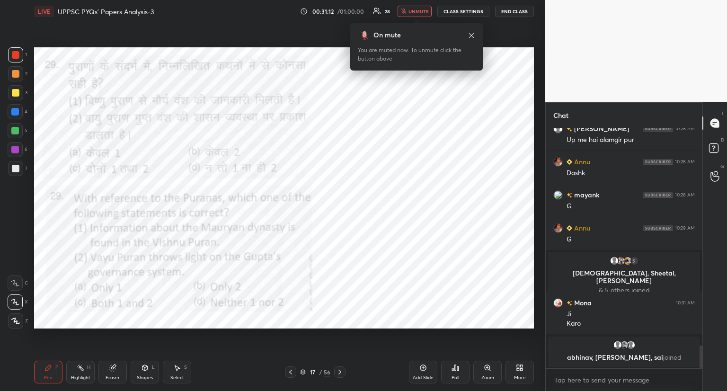
scroll to position [2308, 0]
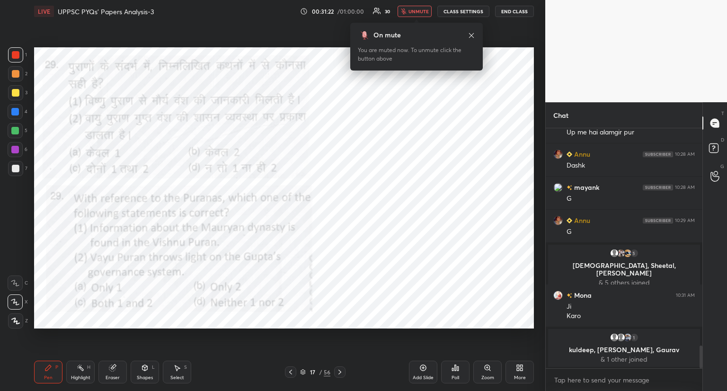
click at [422, 12] on span "unmute" at bounding box center [419, 11] width 20 height 7
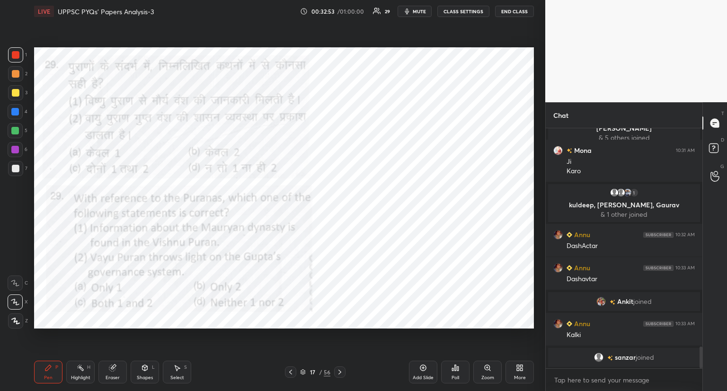
scroll to position [2443, 0]
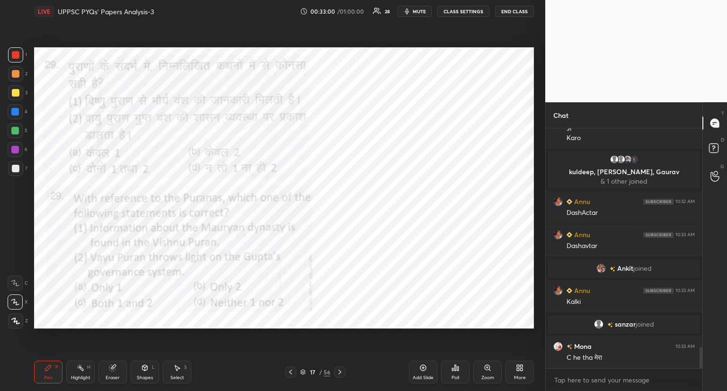
click at [338, 368] on icon at bounding box center [340, 372] width 8 height 8
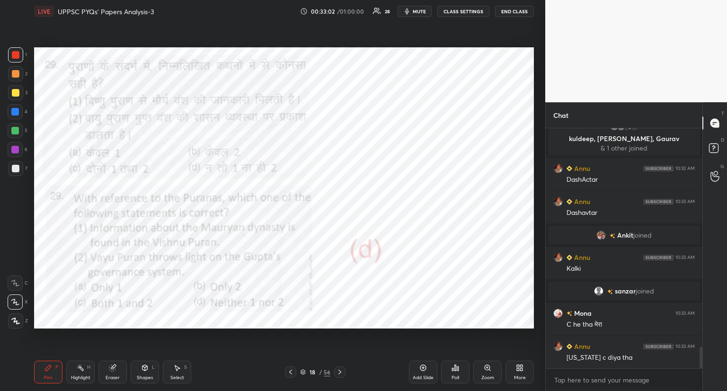
click at [339, 370] on icon at bounding box center [339, 372] width 3 height 5
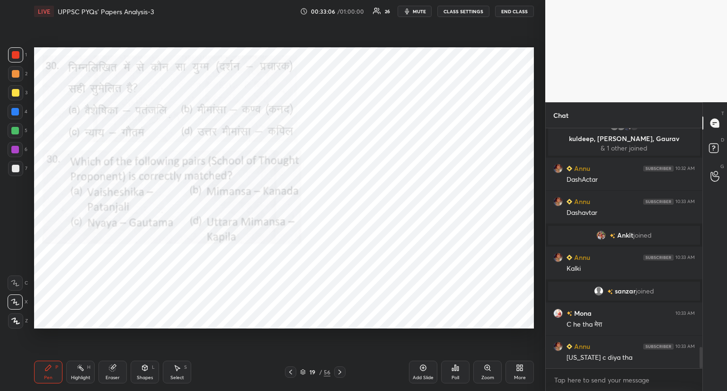
click at [292, 368] on icon at bounding box center [291, 372] width 8 height 8
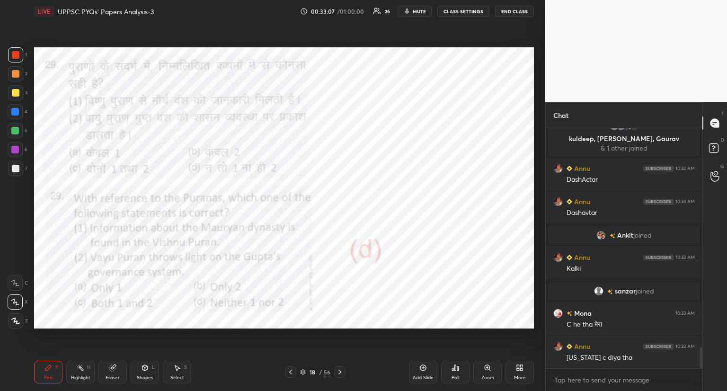
click at [292, 368] on icon at bounding box center [291, 372] width 8 height 8
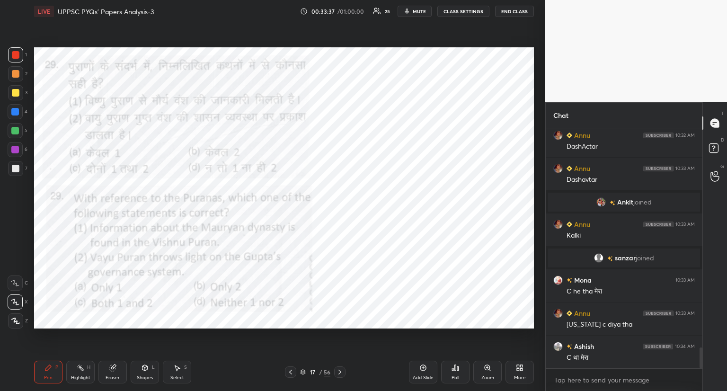
scroll to position [2532, 0]
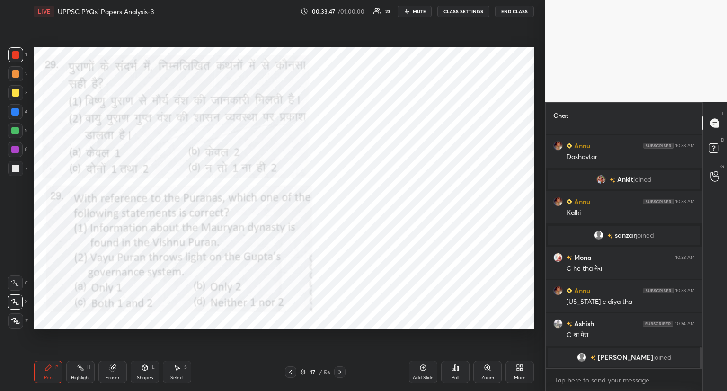
click at [338, 370] on icon at bounding box center [340, 372] width 8 height 8
click at [340, 371] on icon at bounding box center [340, 372] width 8 height 8
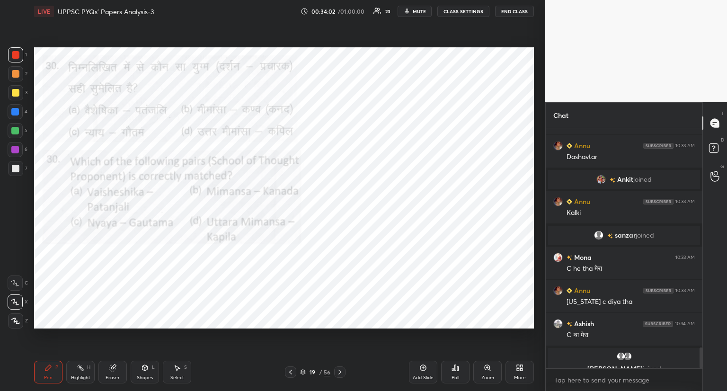
scroll to position [2543, 0]
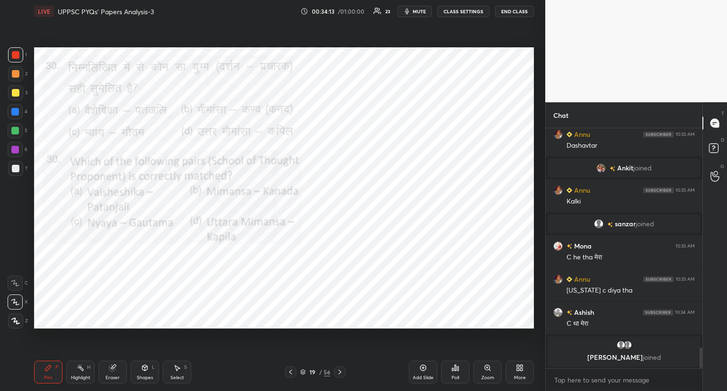
click at [455, 370] on icon at bounding box center [455, 368] width 1 height 6
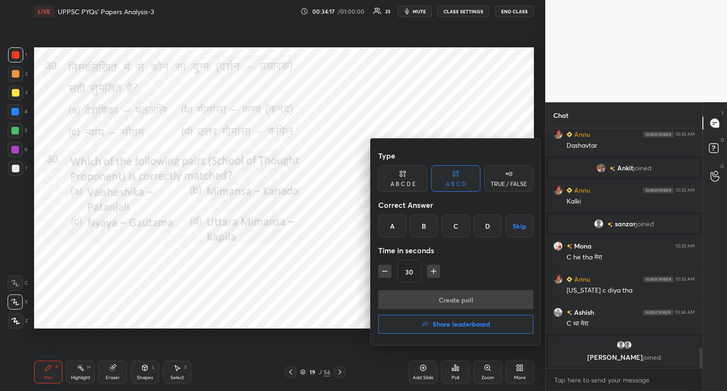
click at [456, 224] on div "C" at bounding box center [456, 225] width 28 height 23
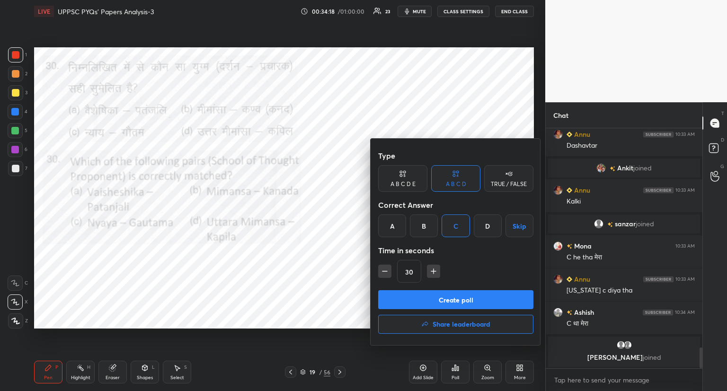
click at [452, 298] on button "Create poll" at bounding box center [455, 299] width 155 height 19
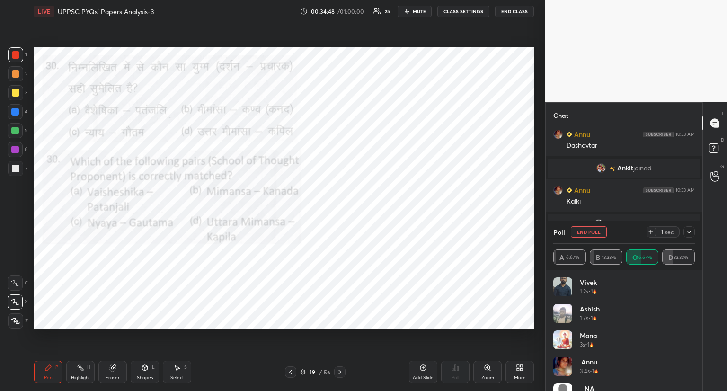
scroll to position [2589, 0]
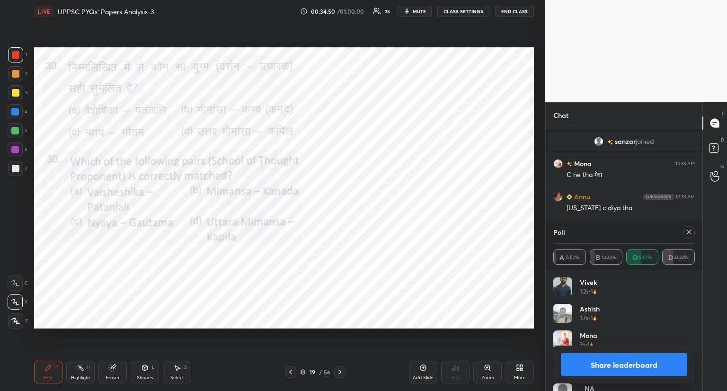
click at [689, 232] on icon at bounding box center [690, 232] width 8 height 8
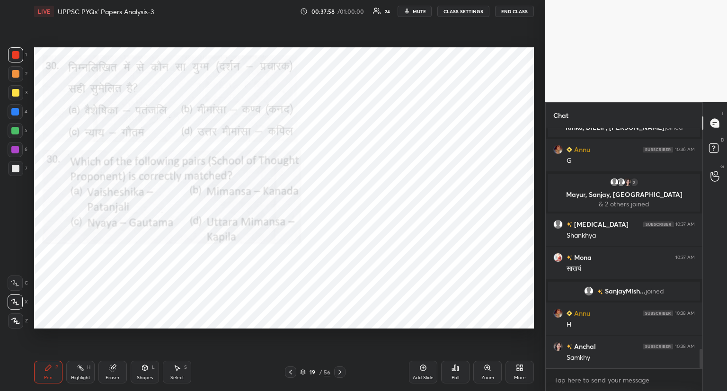
scroll to position [2800, 0]
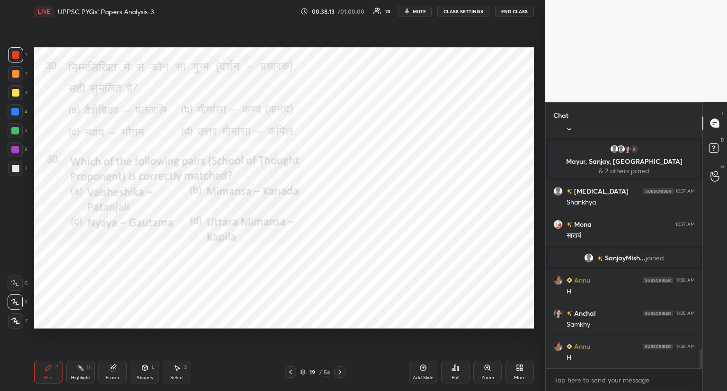
click at [339, 372] on icon at bounding box center [340, 372] width 8 height 8
click at [340, 374] on icon at bounding box center [340, 372] width 8 height 8
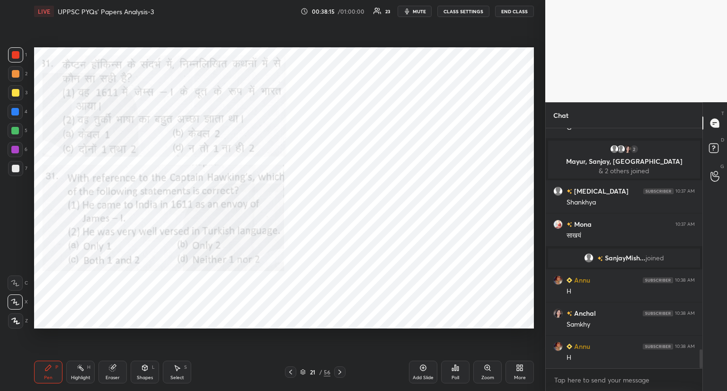
click at [292, 372] on icon at bounding box center [291, 372] width 8 height 8
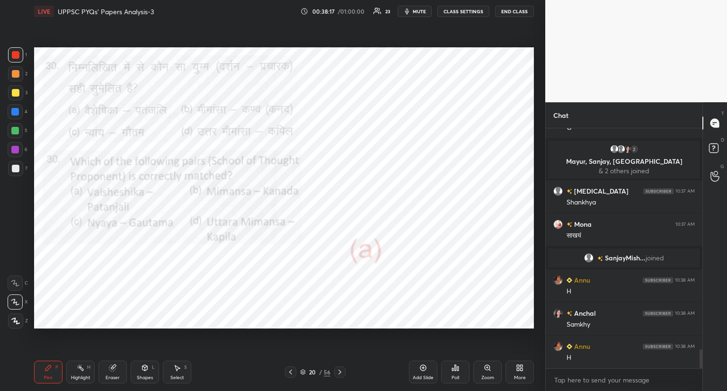
click at [340, 371] on icon at bounding box center [340, 372] width 8 height 8
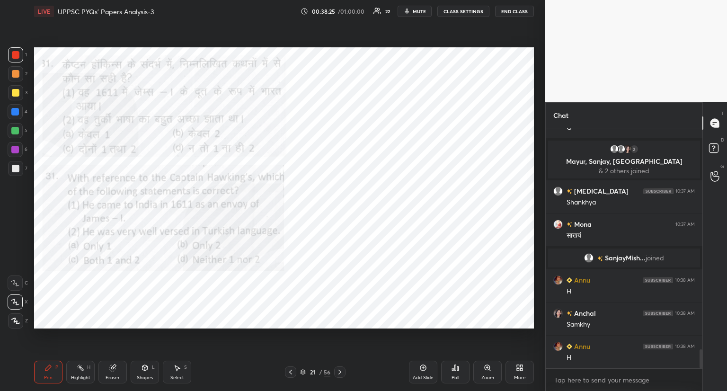
scroll to position [2822, 0]
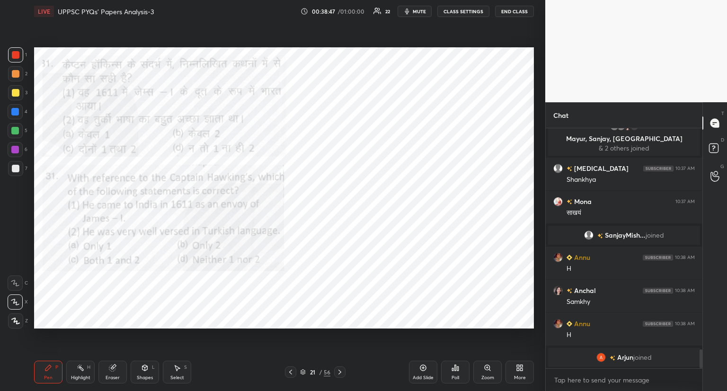
click at [459, 364] on div "Poll" at bounding box center [455, 372] width 28 height 23
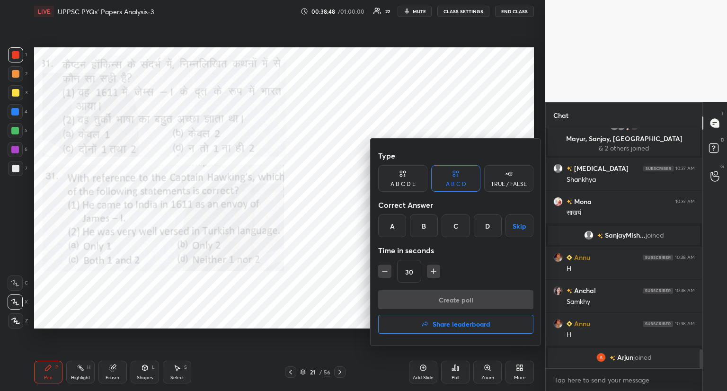
click at [456, 224] on div "C" at bounding box center [456, 225] width 28 height 23
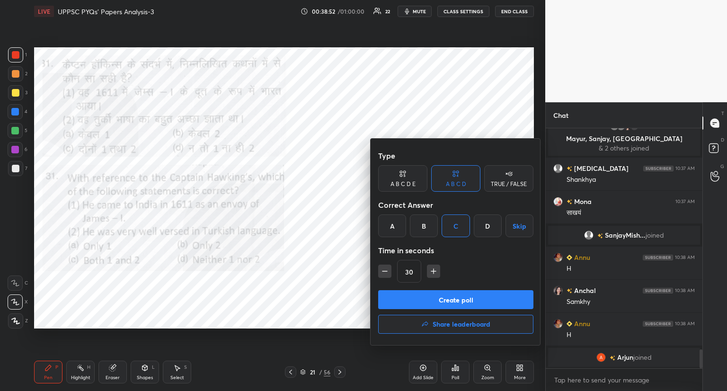
click at [451, 297] on button "Create poll" at bounding box center [455, 299] width 155 height 19
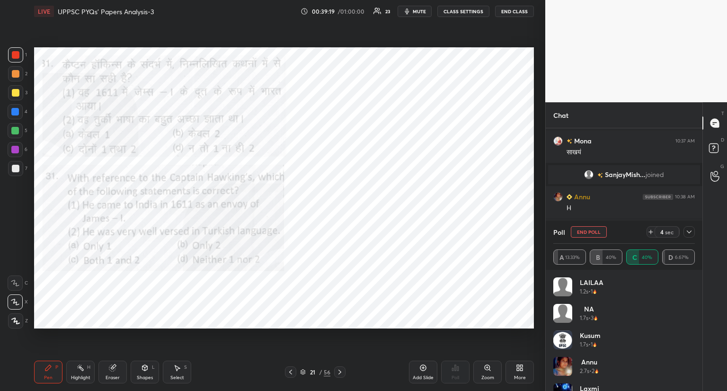
scroll to position [2891, 0]
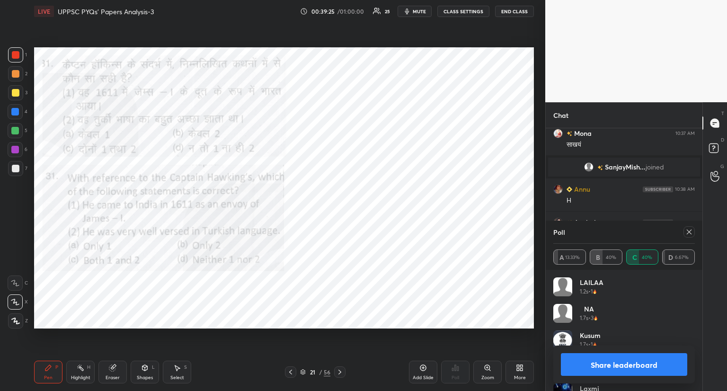
click at [690, 230] on icon at bounding box center [690, 232] width 8 height 8
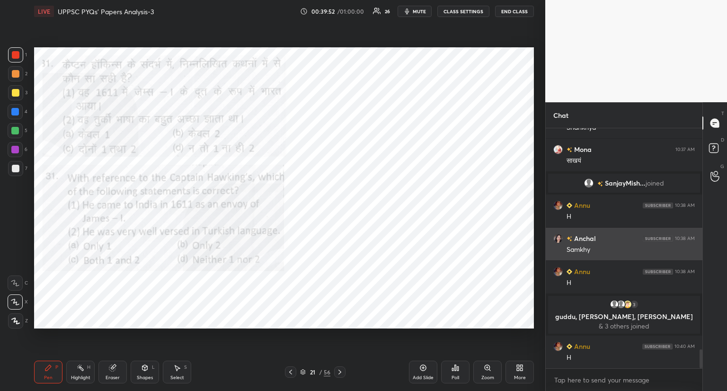
scroll to position [2814, 0]
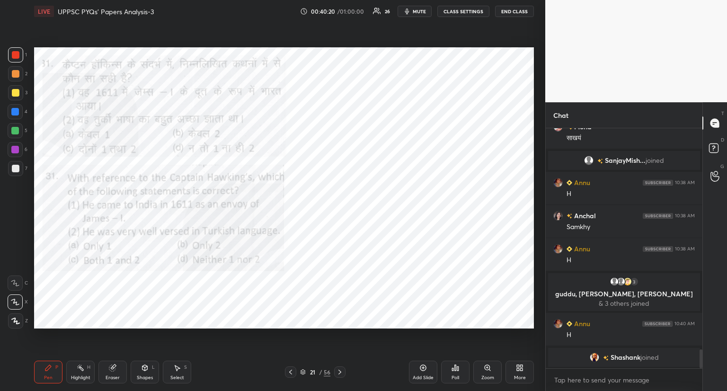
click at [340, 368] on icon at bounding box center [340, 372] width 8 height 8
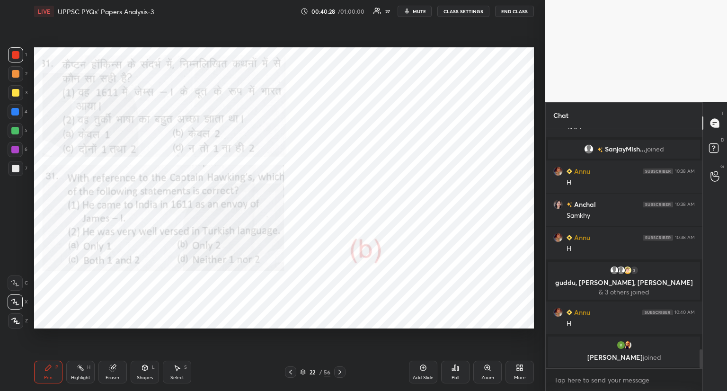
click at [341, 369] on icon at bounding box center [340, 372] width 8 height 8
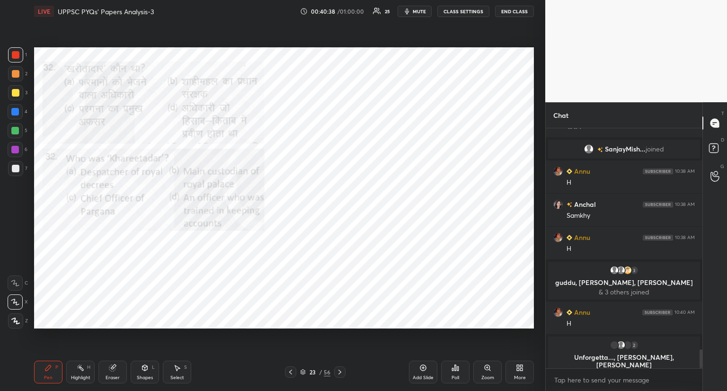
scroll to position [2833, 0]
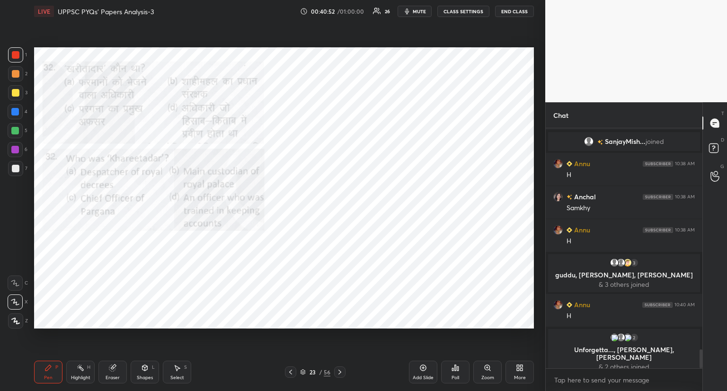
click at [456, 365] on icon at bounding box center [456, 368] width 8 height 8
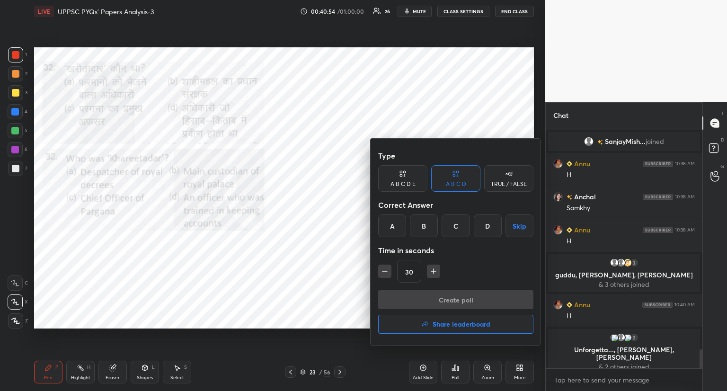
click at [394, 230] on div "A" at bounding box center [392, 225] width 28 height 23
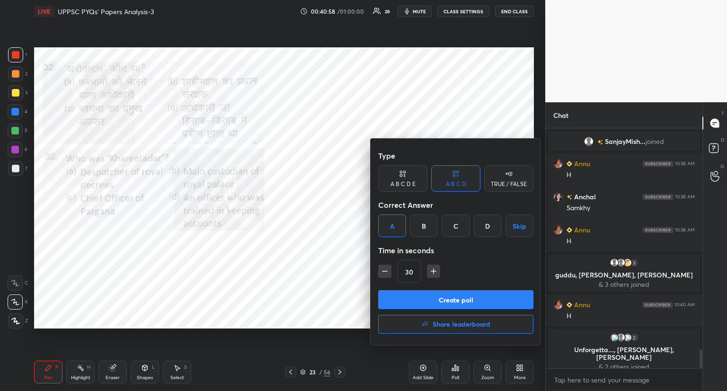
click at [429, 298] on button "Create poll" at bounding box center [455, 299] width 155 height 19
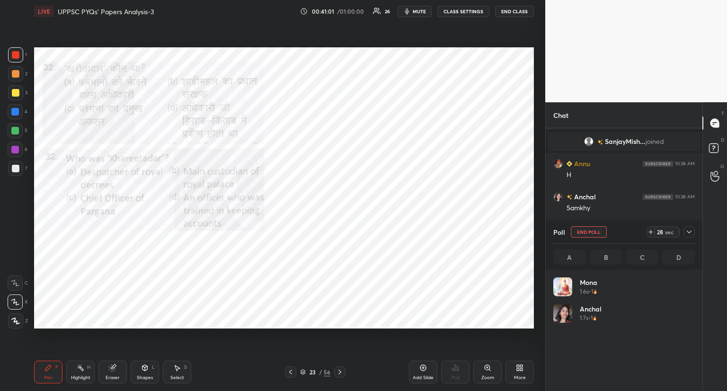
scroll to position [111, 139]
click at [588, 230] on button "End Poll" at bounding box center [589, 231] width 36 height 11
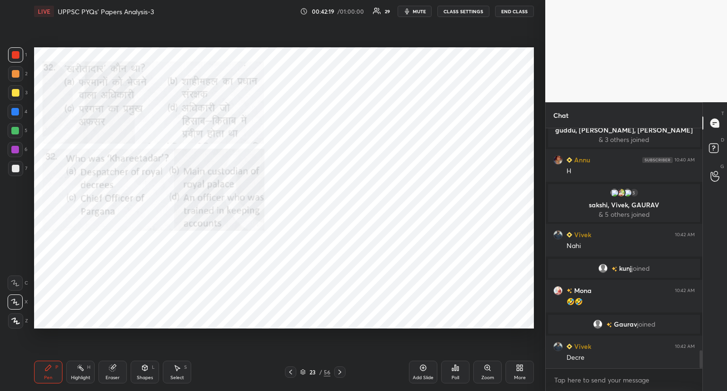
scroll to position [2974, 0]
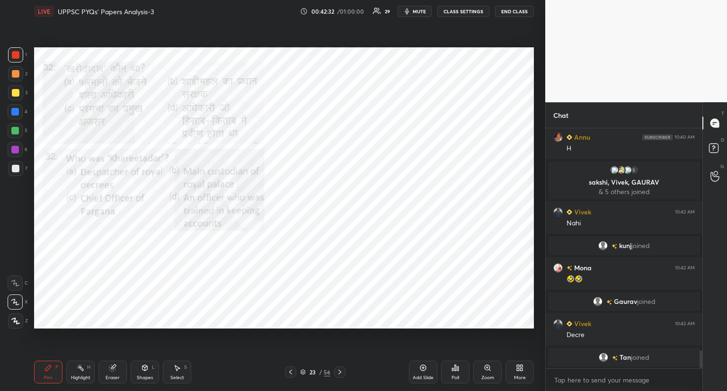
click at [342, 371] on icon at bounding box center [340, 372] width 8 height 8
click at [346, 371] on div "24 / 56" at bounding box center [315, 371] width 187 height 11
click at [338, 366] on div at bounding box center [339, 371] width 11 height 11
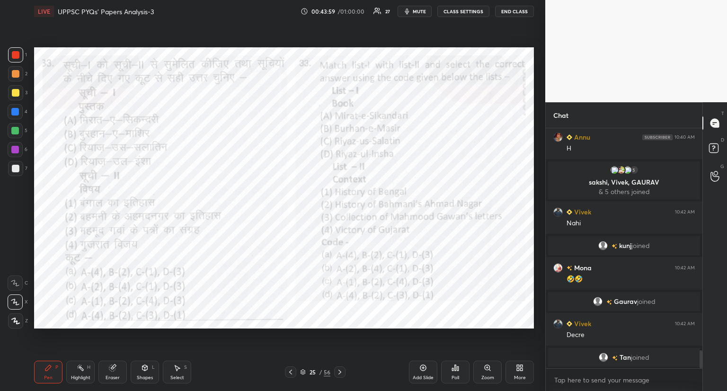
click at [456, 366] on icon at bounding box center [455, 368] width 1 height 6
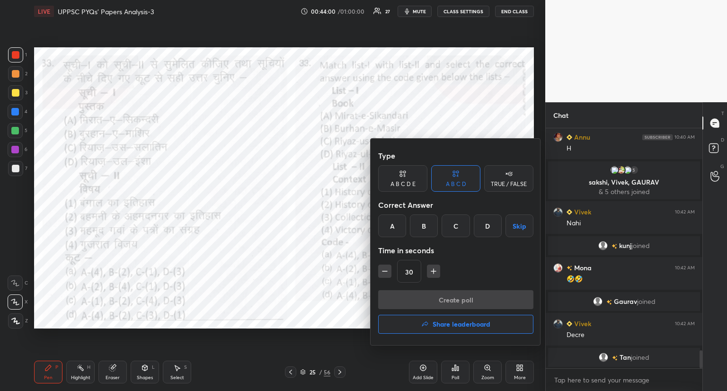
click at [426, 224] on div "B" at bounding box center [424, 225] width 28 height 23
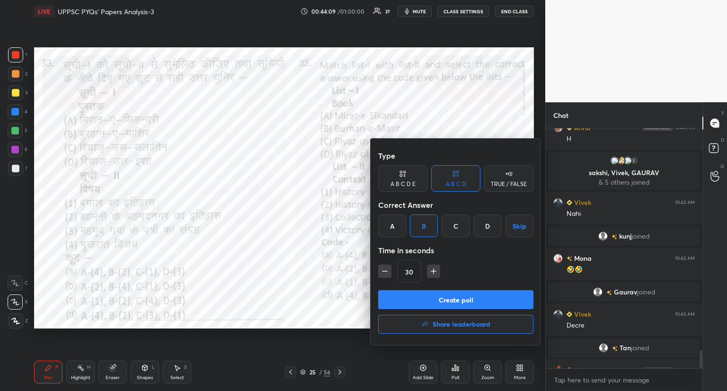
scroll to position [2998, 0]
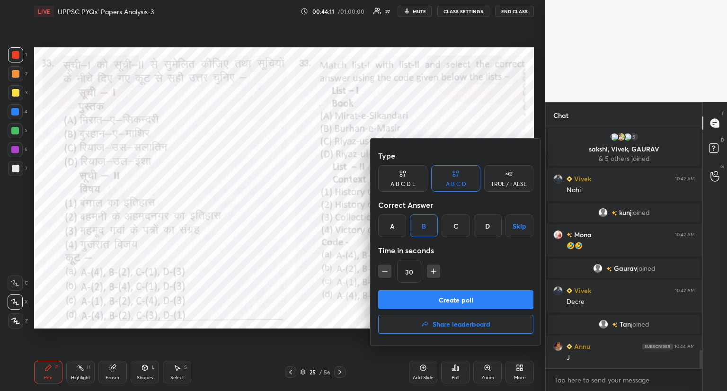
click at [436, 300] on button "Create poll" at bounding box center [455, 299] width 155 height 19
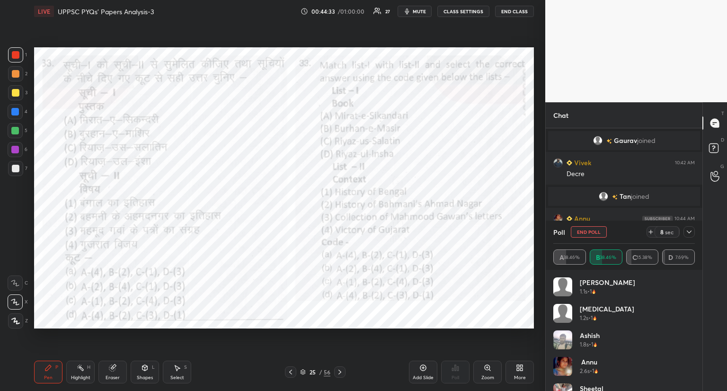
scroll to position [3107, 0]
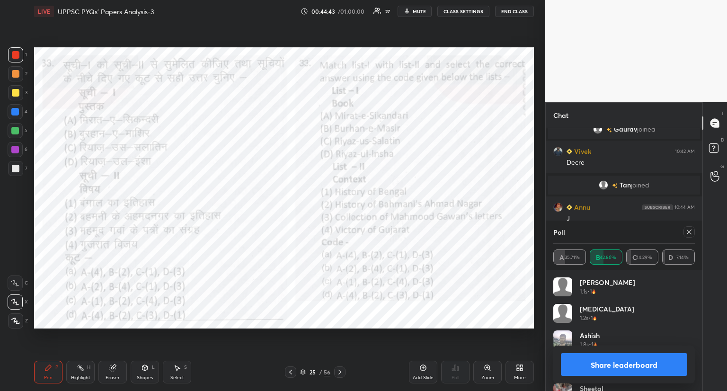
click at [689, 231] on icon at bounding box center [690, 232] width 8 height 8
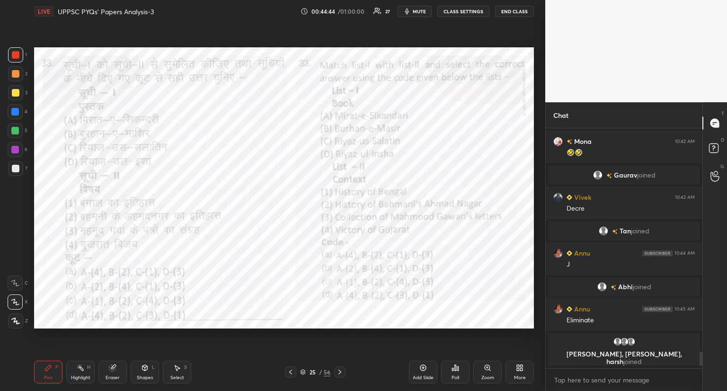
scroll to position [3, 3]
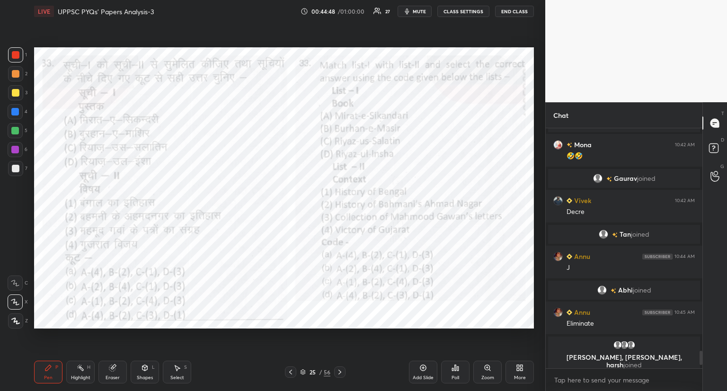
click at [344, 332] on div "Setting up your live class Poll for secs No correct answer Start poll" at bounding box center [284, 188] width 508 height 330
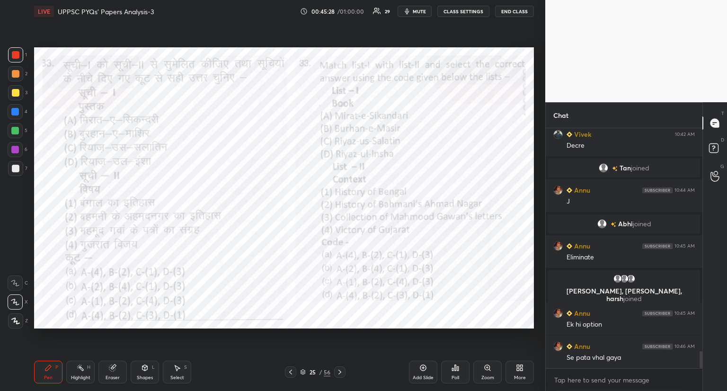
scroll to position [3129, 0]
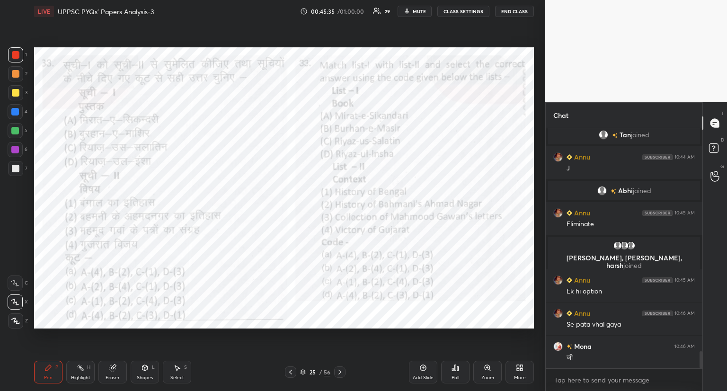
click at [340, 368] on icon at bounding box center [340, 372] width 8 height 8
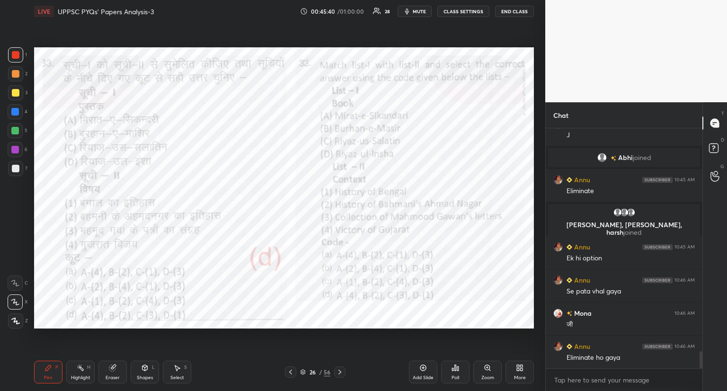
click at [340, 371] on icon at bounding box center [340, 372] width 8 height 8
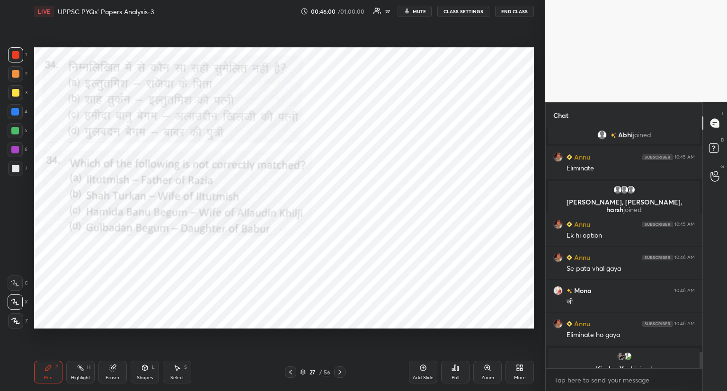
scroll to position [3196, 0]
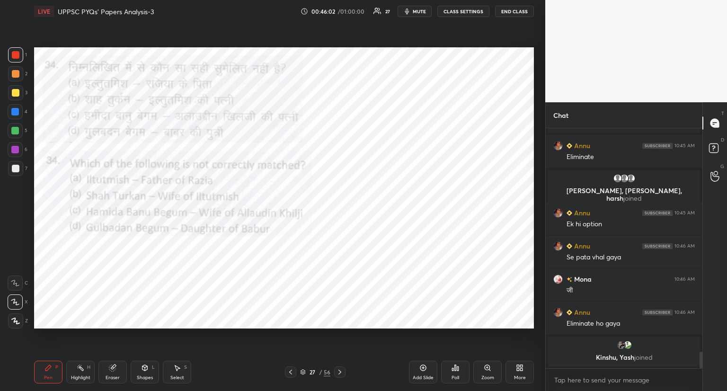
click at [462, 368] on div "Poll" at bounding box center [455, 372] width 28 height 23
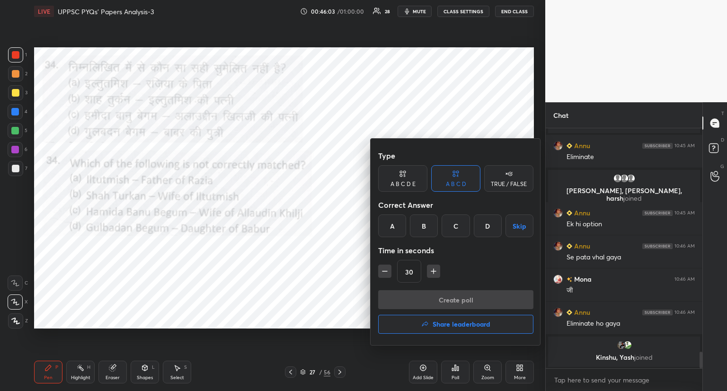
click at [456, 225] on div "C" at bounding box center [456, 225] width 28 height 23
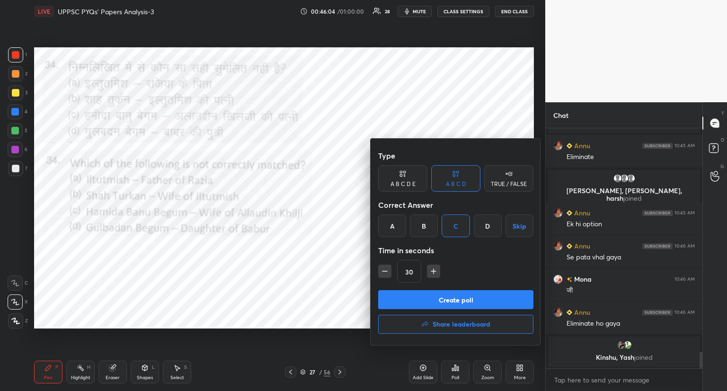
click at [466, 300] on button "Create poll" at bounding box center [455, 299] width 155 height 19
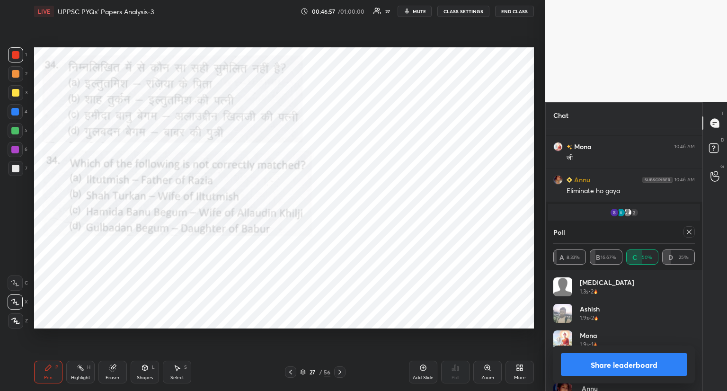
scroll to position [3288, 0]
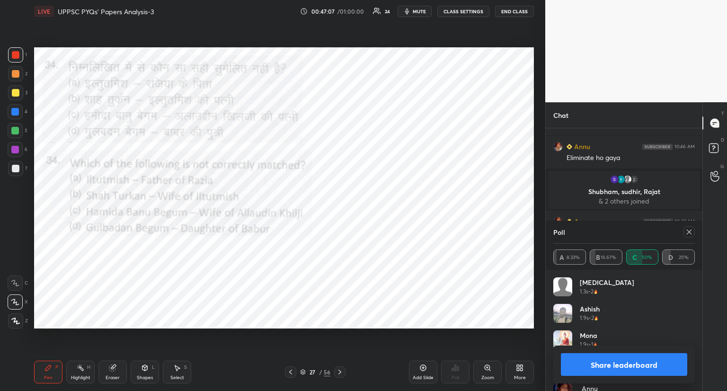
click at [696, 231] on div "Poll A 8.33% B 16.67% C 50% D 25%" at bounding box center [624, 245] width 157 height 49
click at [686, 233] on icon at bounding box center [690, 232] width 8 height 8
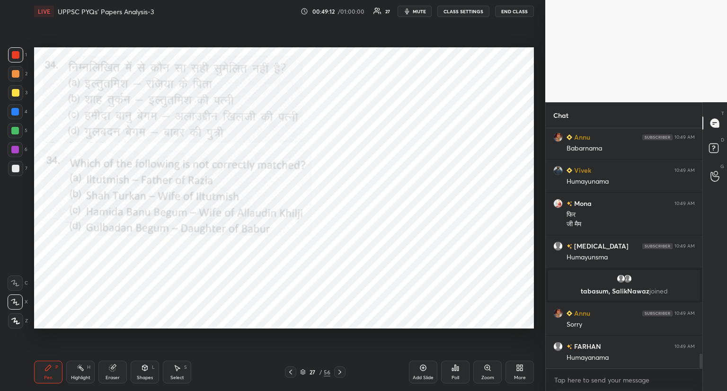
scroll to position [3713, 0]
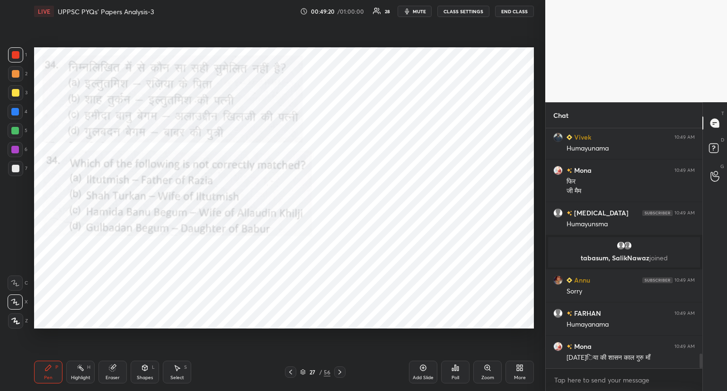
click at [341, 366] on div "Pen P Highlight H Eraser Shapes L Select S 27 / 56 Add Slide Poll Zoom More" at bounding box center [284, 372] width 500 height 38
click at [338, 368] on div at bounding box center [339, 371] width 11 height 11
click at [341, 368] on div at bounding box center [339, 371] width 11 height 11
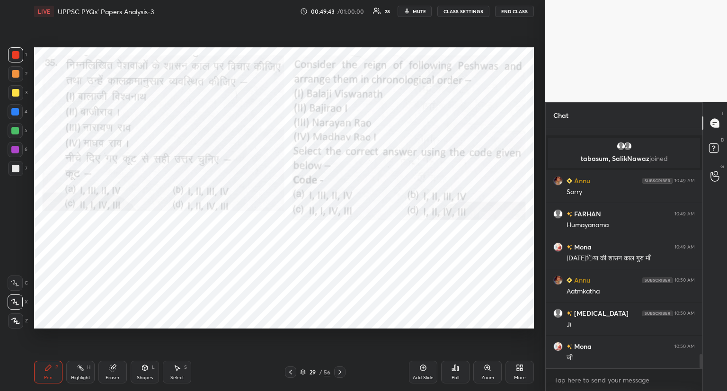
scroll to position [3845, 0]
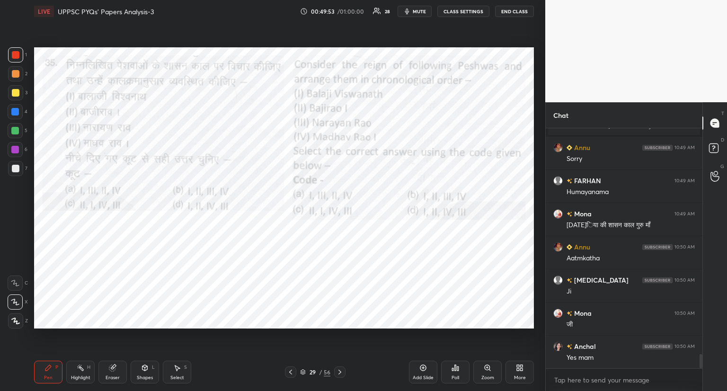
click at [341, 368] on div at bounding box center [339, 371] width 11 height 11
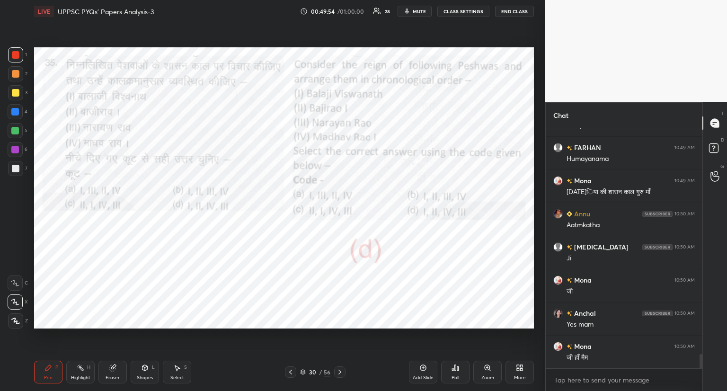
click at [341, 368] on icon at bounding box center [340, 372] width 8 height 8
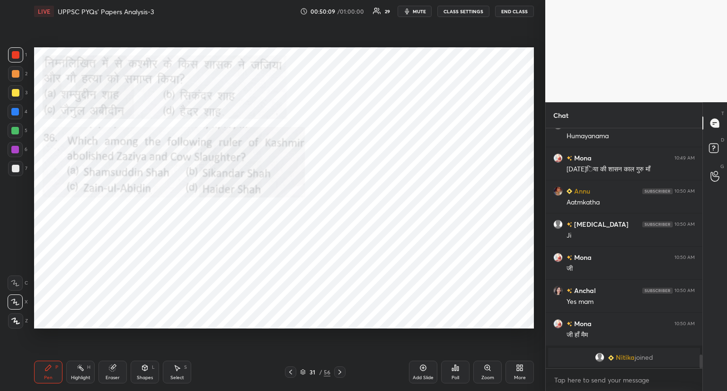
scroll to position [3912, 0]
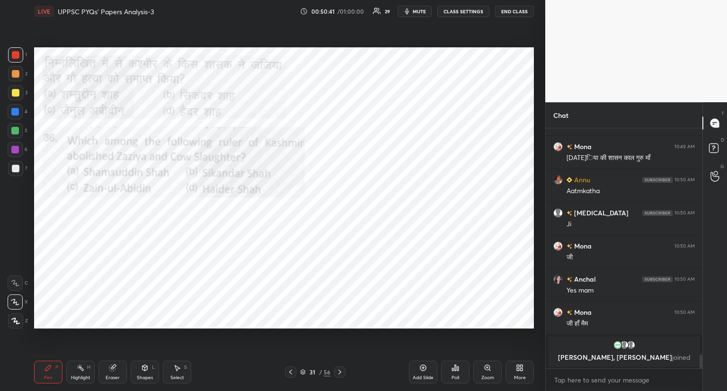
click at [453, 368] on icon at bounding box center [452, 369] width 1 height 2
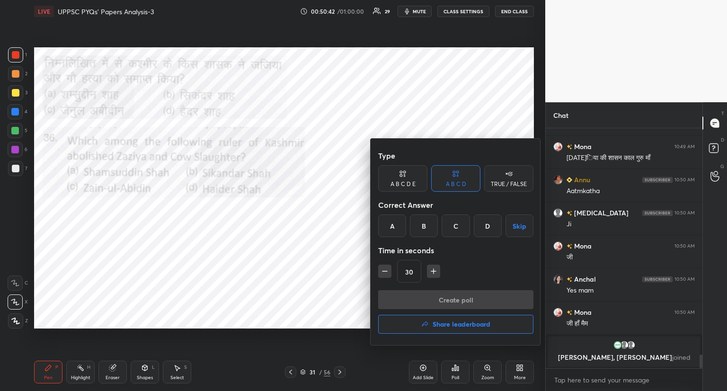
click at [458, 222] on div "C" at bounding box center [456, 225] width 28 height 23
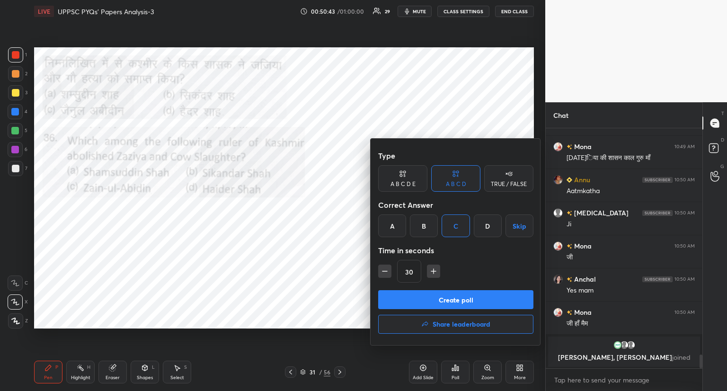
click at [452, 302] on button "Create poll" at bounding box center [455, 299] width 155 height 19
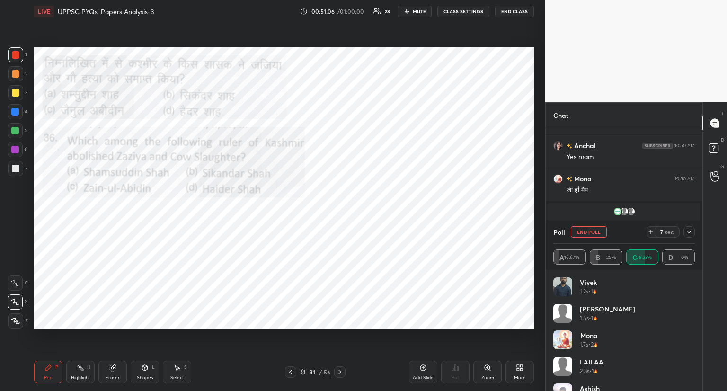
scroll to position [3967, 0]
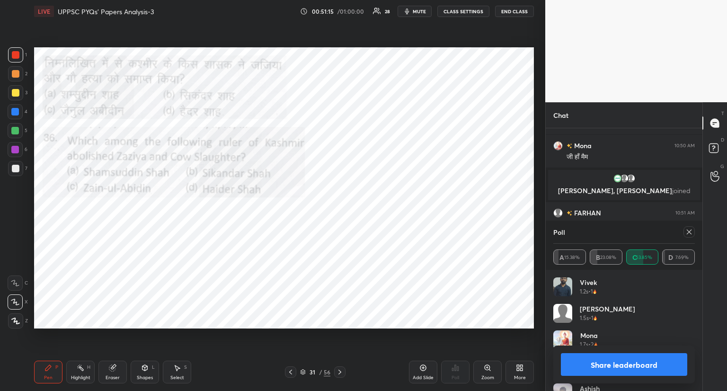
click at [687, 231] on icon at bounding box center [690, 232] width 8 height 8
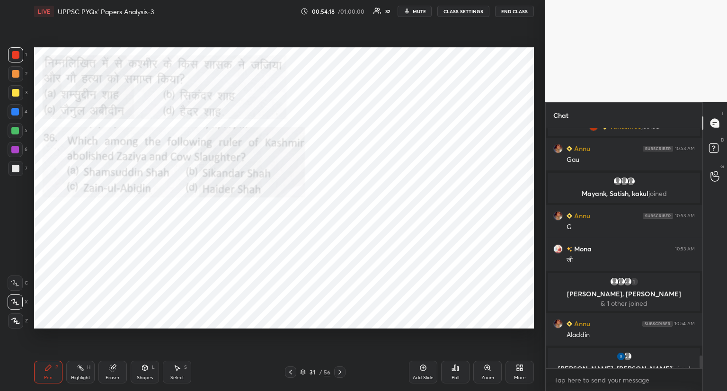
scroll to position [4234, 0]
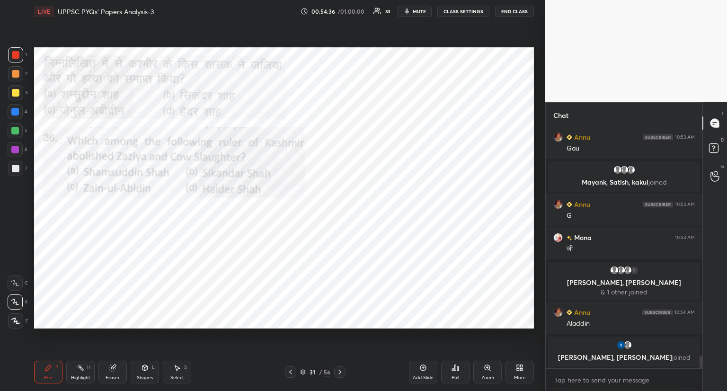
click at [290, 372] on icon at bounding box center [291, 372] width 8 height 8
click at [290, 372] on icon at bounding box center [290, 372] width 3 height 5
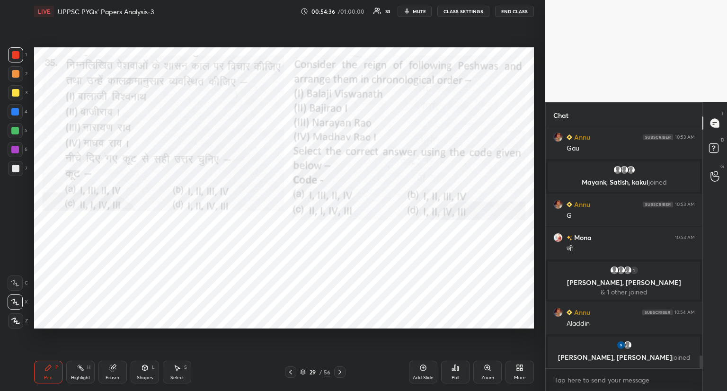
click at [292, 370] on icon at bounding box center [290, 372] width 3 height 5
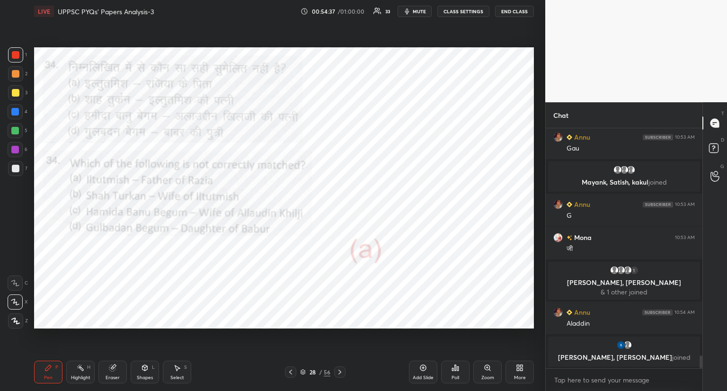
click at [295, 373] on div at bounding box center [290, 371] width 11 height 11
click at [298, 374] on div "27 / 56" at bounding box center [315, 371] width 61 height 11
click at [295, 373] on div at bounding box center [290, 371] width 11 height 11
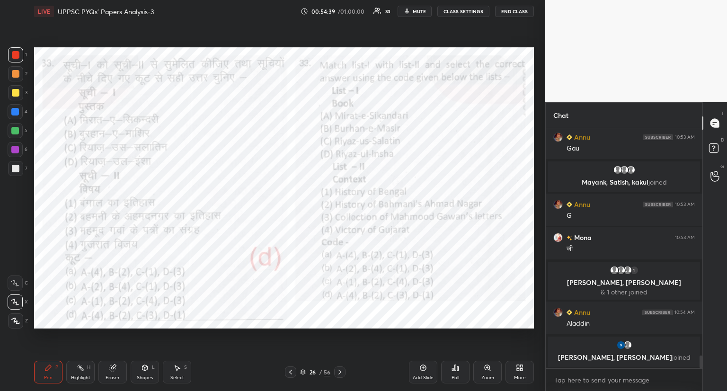
click at [292, 373] on icon at bounding box center [291, 372] width 8 height 8
click at [295, 372] on div at bounding box center [290, 371] width 11 height 11
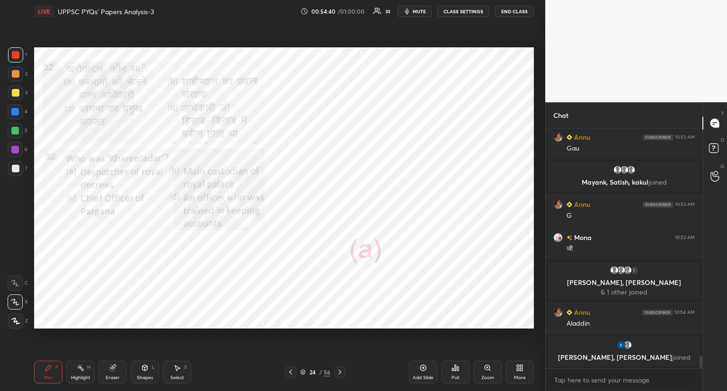
click at [297, 373] on div "24 / 56" at bounding box center [315, 371] width 61 height 11
click at [294, 369] on icon at bounding box center [291, 372] width 8 height 8
click at [294, 371] on icon at bounding box center [291, 372] width 8 height 8
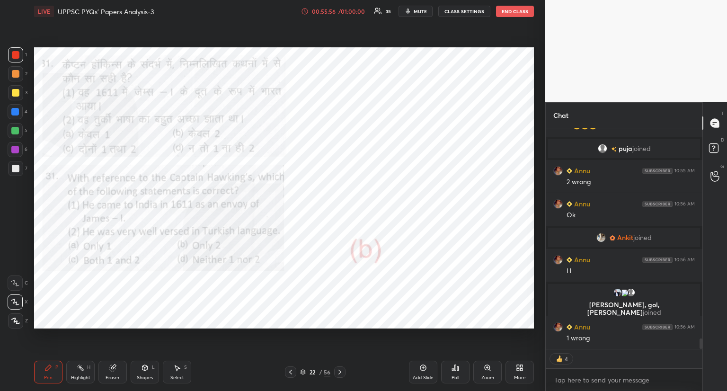
scroll to position [4408, 0]
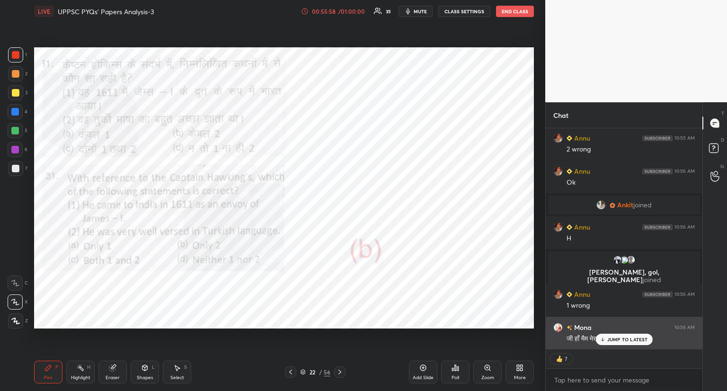
click at [617, 340] on p "JUMP TO LATEST" at bounding box center [627, 340] width 41 height 6
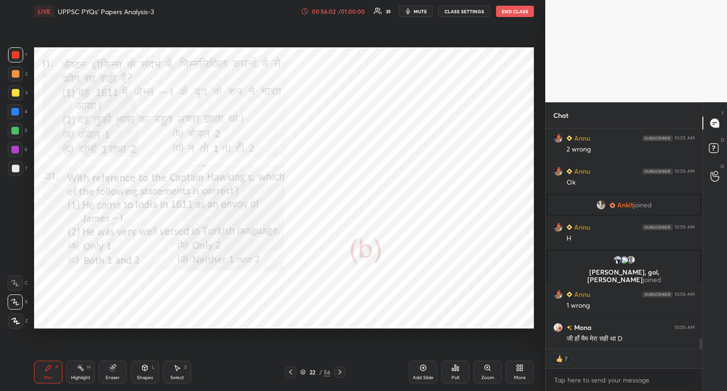
click at [340, 370] on icon at bounding box center [340, 372] width 8 height 8
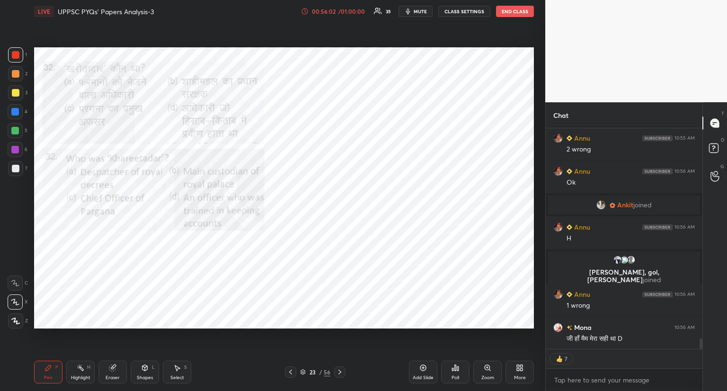
click at [341, 370] on icon at bounding box center [340, 372] width 8 height 8
click at [342, 371] on icon at bounding box center [340, 372] width 8 height 8
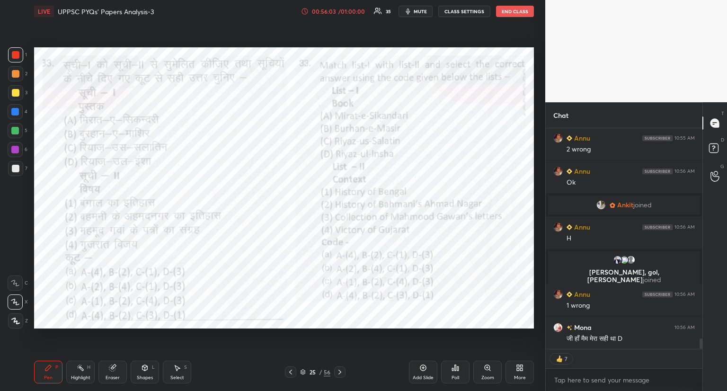
click at [344, 370] on div at bounding box center [339, 371] width 11 height 11
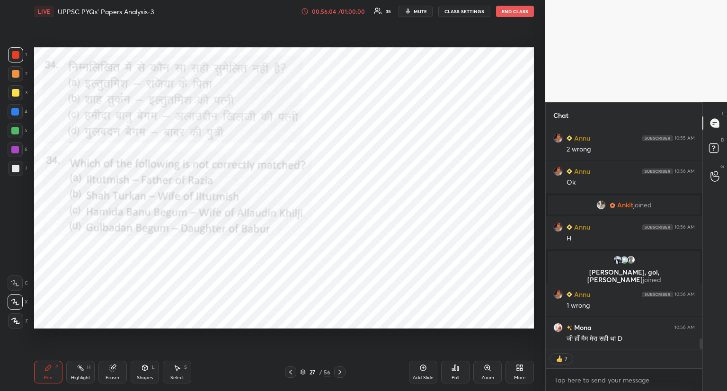
click at [346, 371] on div "27 / 56" at bounding box center [315, 371] width 187 height 11
click at [338, 372] on icon at bounding box center [340, 372] width 8 height 8
click at [341, 372] on icon at bounding box center [340, 372] width 8 height 8
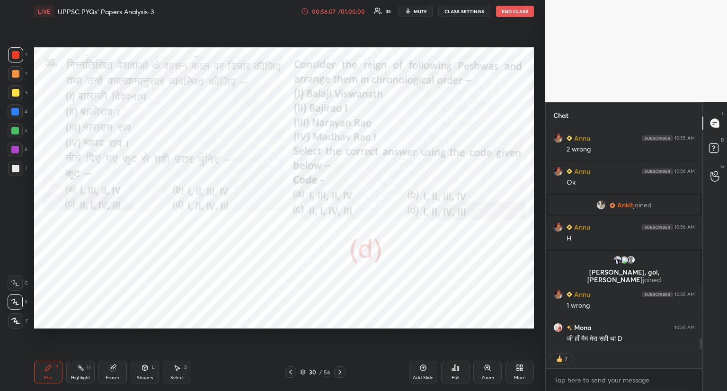
scroll to position [4442, 0]
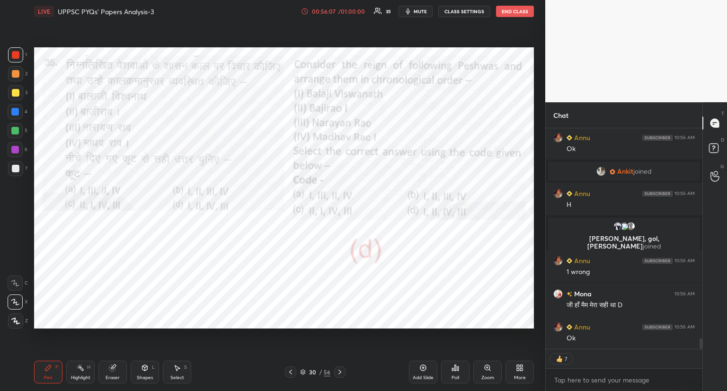
click at [341, 371] on icon at bounding box center [340, 372] width 8 height 8
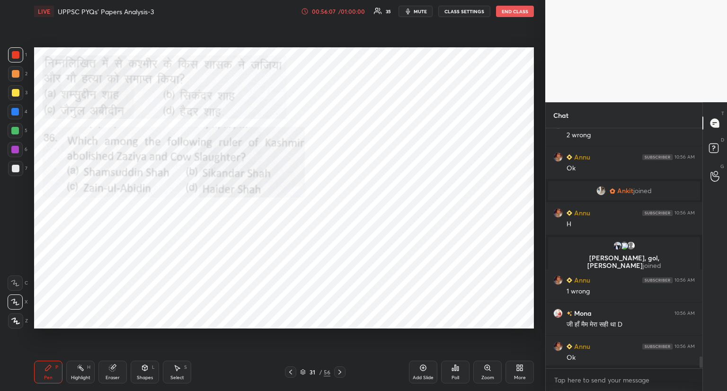
scroll to position [3, 3]
click at [340, 370] on icon at bounding box center [340, 372] width 8 height 8
click at [341, 371] on icon at bounding box center [340, 372] width 8 height 8
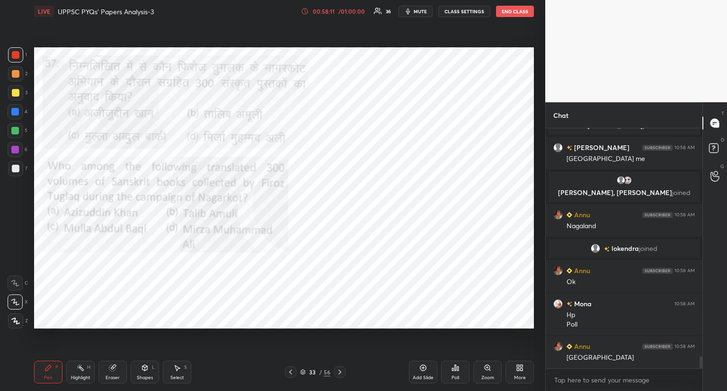
scroll to position [4683, 0]
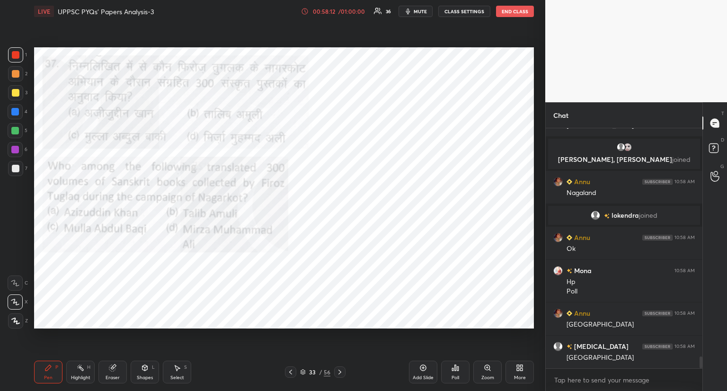
click at [455, 369] on icon at bounding box center [455, 368] width 1 height 6
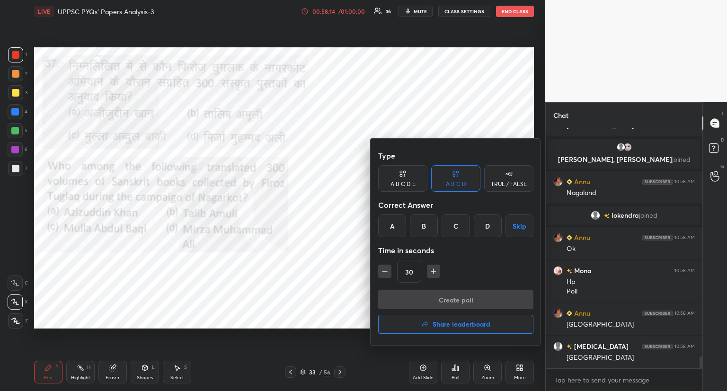
click at [397, 223] on div "A" at bounding box center [392, 225] width 28 height 23
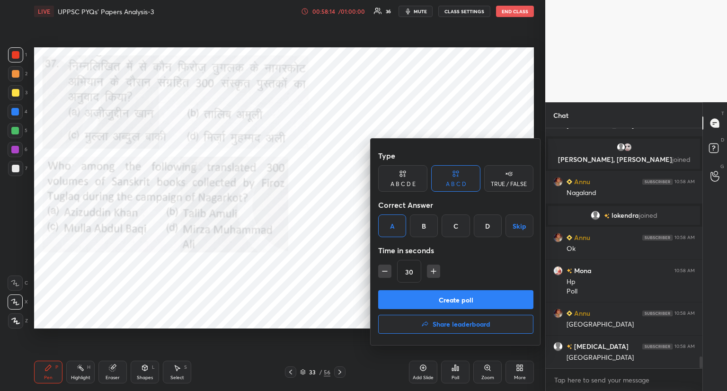
click at [439, 299] on button "Create poll" at bounding box center [455, 299] width 155 height 19
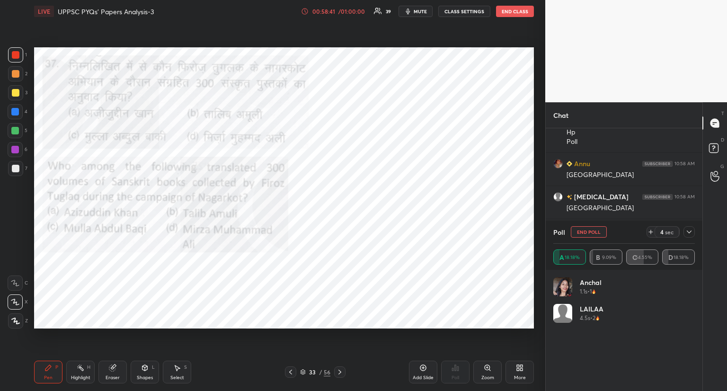
scroll to position [4786, 0]
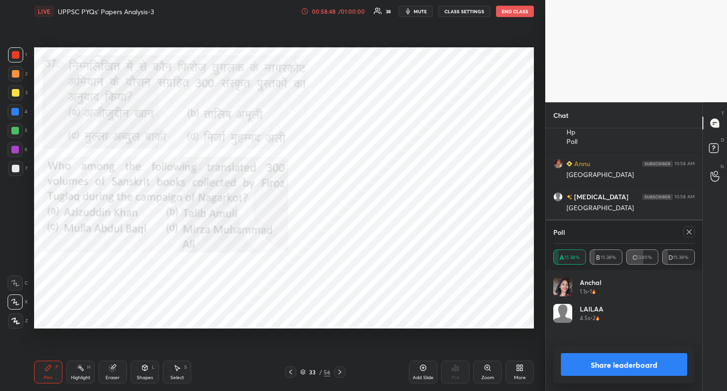
click at [686, 233] on icon at bounding box center [690, 232] width 8 height 8
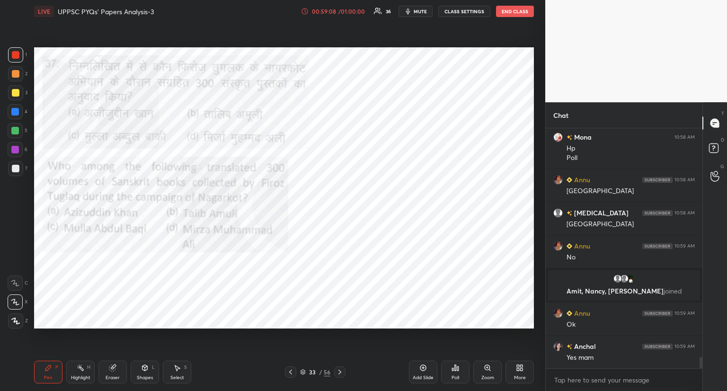
scroll to position [4803, 0]
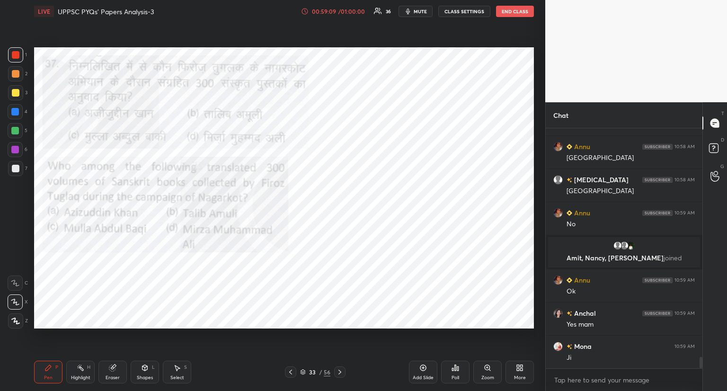
click at [457, 369] on icon at bounding box center [457, 368] width 1 height 4
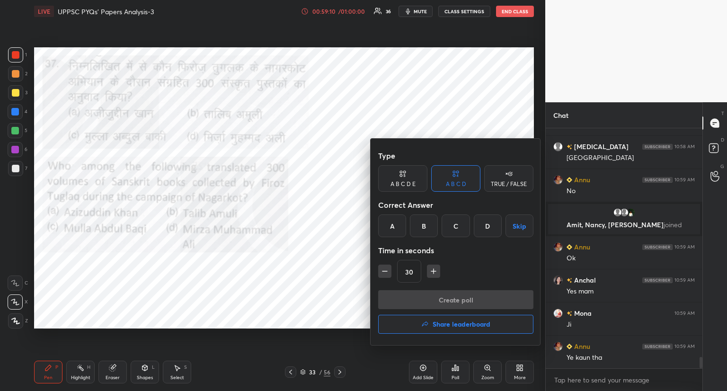
click at [459, 325] on h4 "Share leaderboard" at bounding box center [462, 324] width 58 height 7
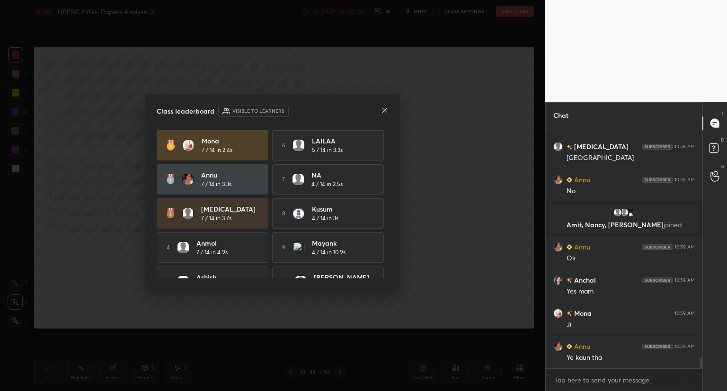
click at [385, 241] on div "[PERSON_NAME] 7 / 14 in 2.4s 6 LAILAA 5 / 14 in 3.3s Annu 7 / 14 in 3.3s 7 NA 4…" at bounding box center [273, 213] width 232 height 167
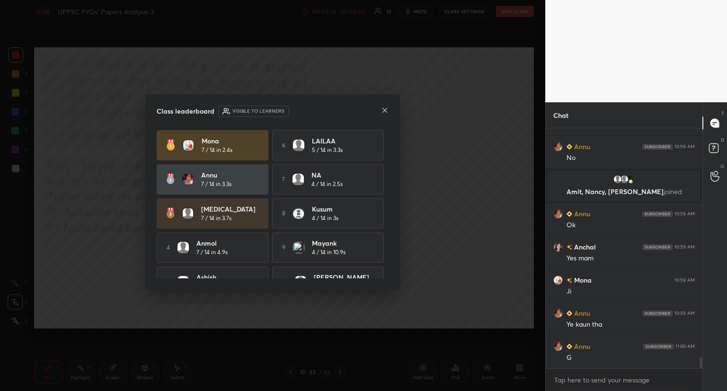
scroll to position [16, 0]
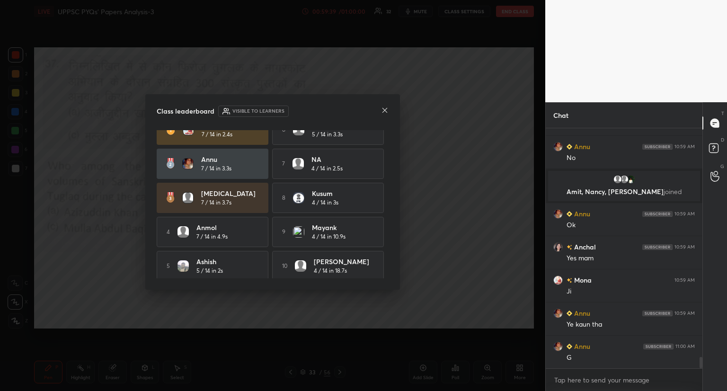
click at [385, 111] on icon at bounding box center [385, 111] width 8 height 8
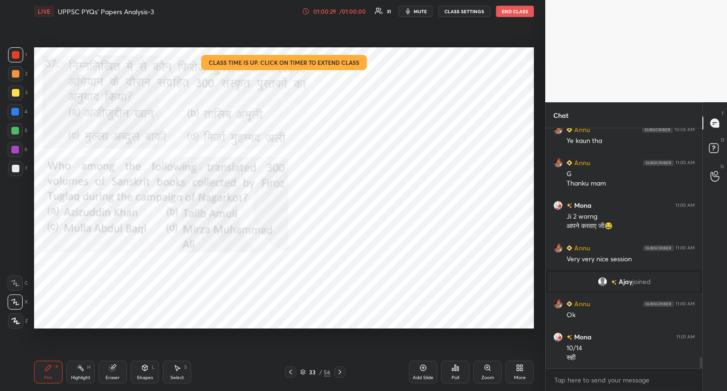
scroll to position [5019, 0]
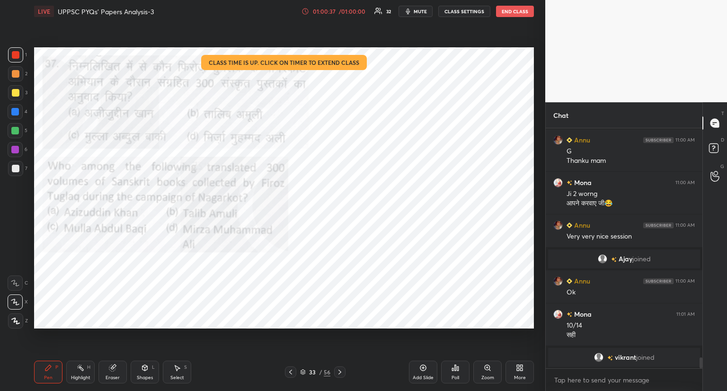
click at [515, 13] on button "End Class" at bounding box center [515, 11] width 38 height 11
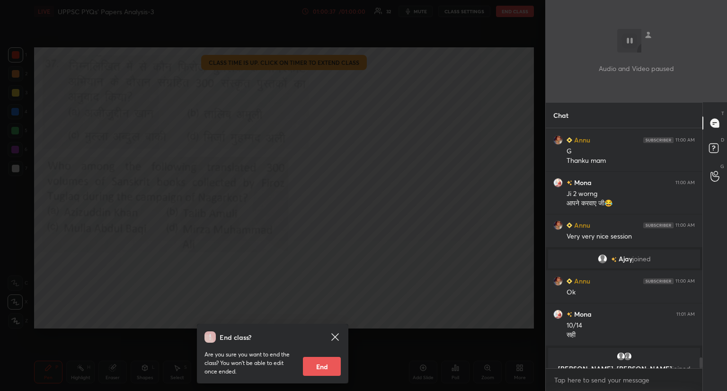
scroll to position [5031, 0]
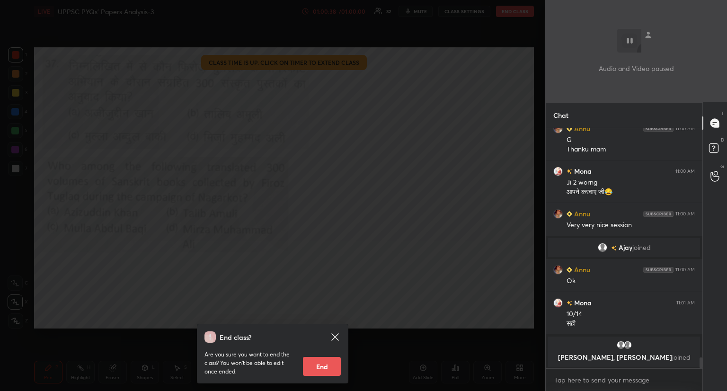
click at [324, 371] on button "End" at bounding box center [322, 366] width 38 height 19
type textarea "x"
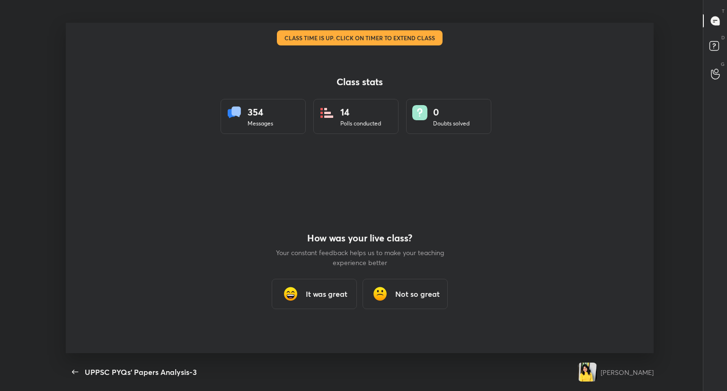
scroll to position [330, 674]
